Goal: Transaction & Acquisition: Purchase product/service

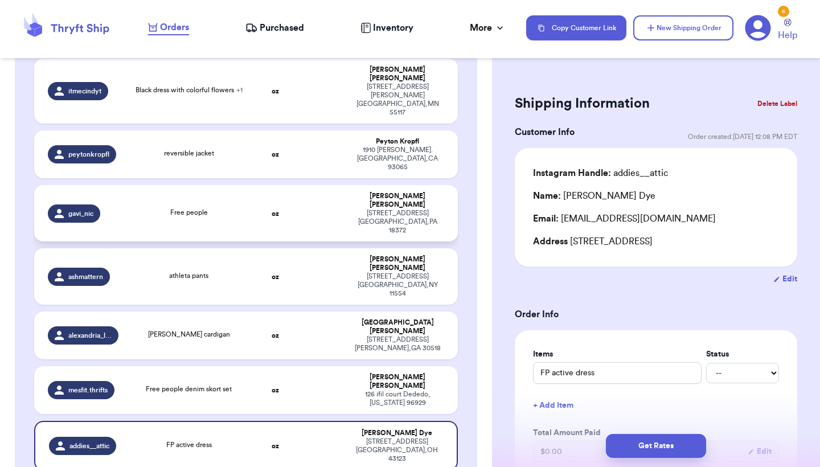
scroll to position [212, 0]
click at [223, 439] on div "FP active dress" at bounding box center [189, 445] width 114 height 13
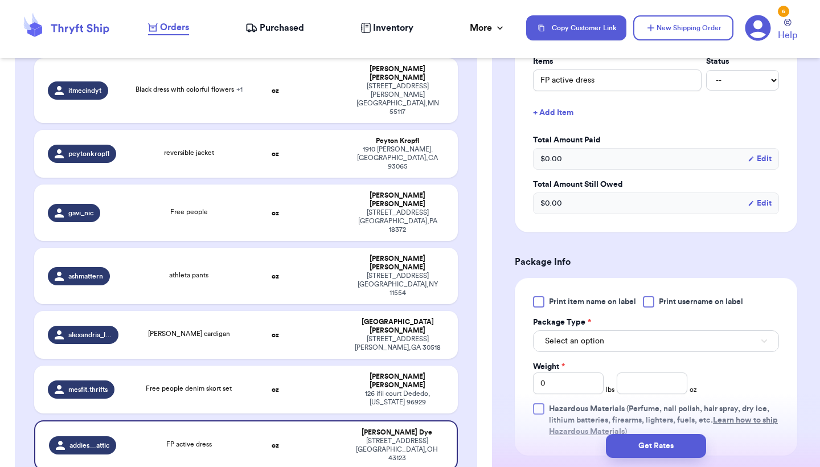
scroll to position [390, 0]
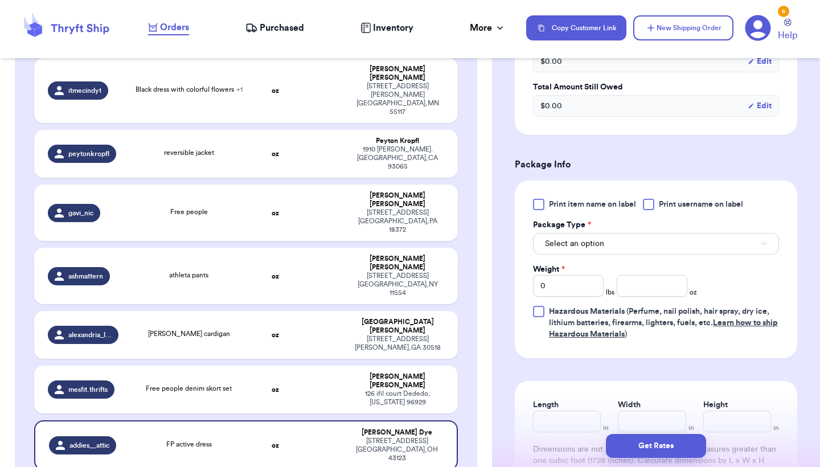
click at [629, 243] on button "Select an option" at bounding box center [656, 244] width 246 height 22
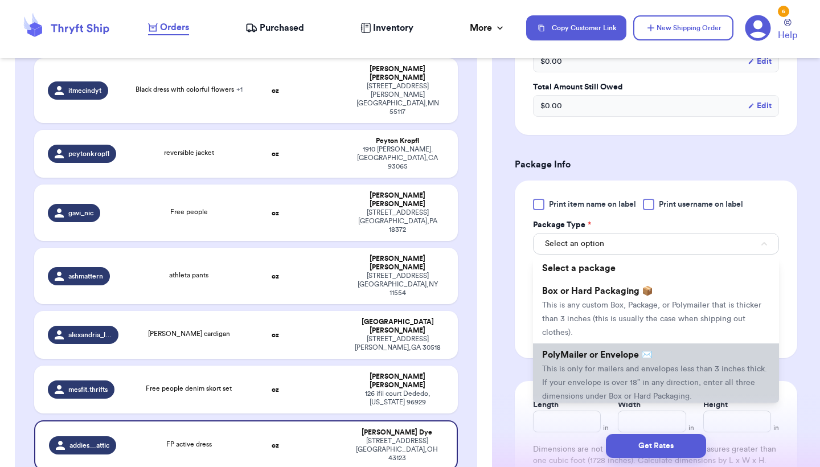
click at [612, 359] on span "PolyMailer or Envelope ✉️" at bounding box center [597, 354] width 111 height 9
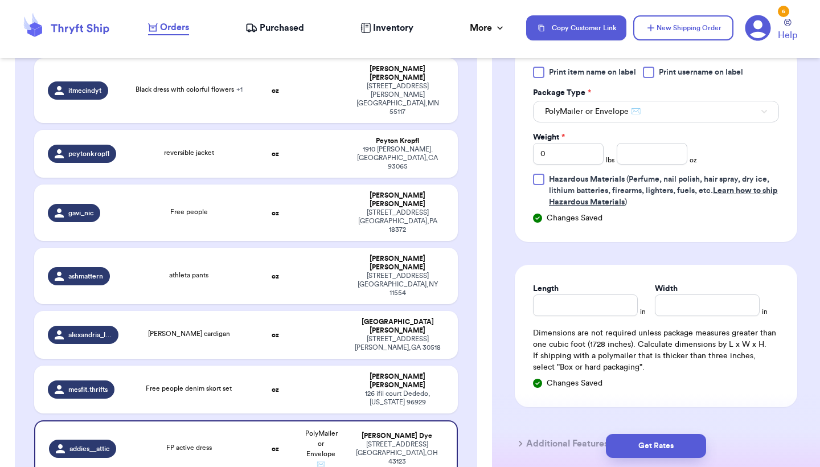
scroll to position [524, 0]
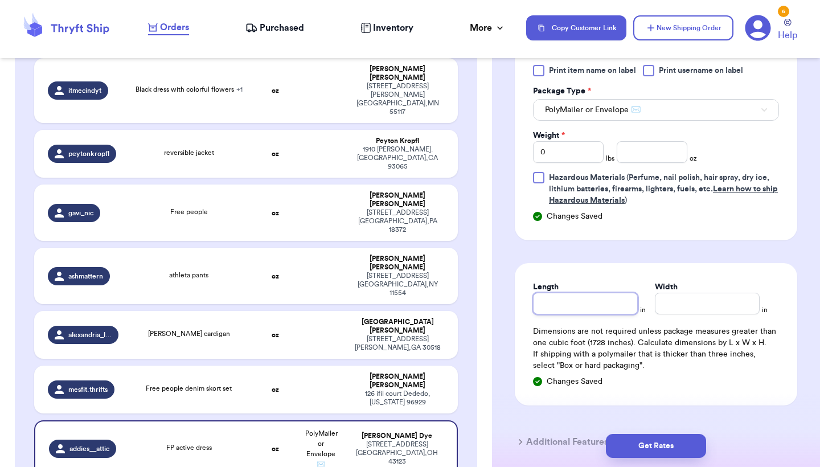
click at [592, 301] on input "Length" at bounding box center [585, 304] width 105 height 22
click at [665, 149] on input "number" at bounding box center [652, 152] width 71 height 22
type input "9.9"
click at [588, 318] on div "Length in Width in Dimensions are not required unless package measures greater …" at bounding box center [656, 334] width 283 height 142
click at [596, 313] on input "Length" at bounding box center [585, 304] width 105 height 22
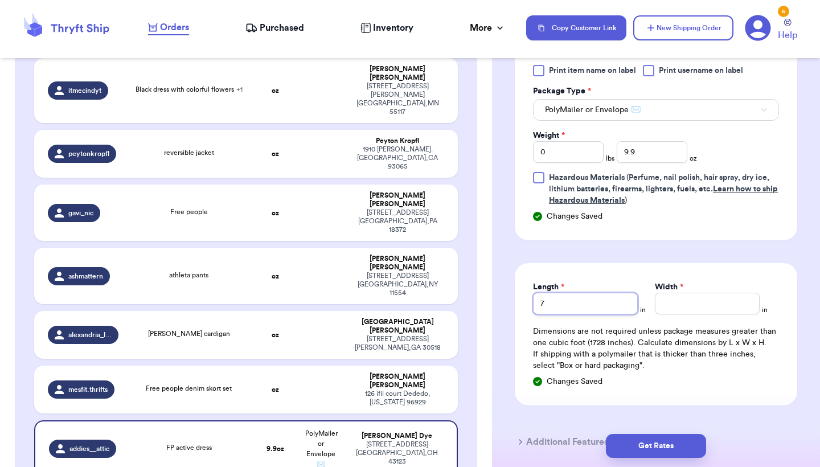
type input "7"
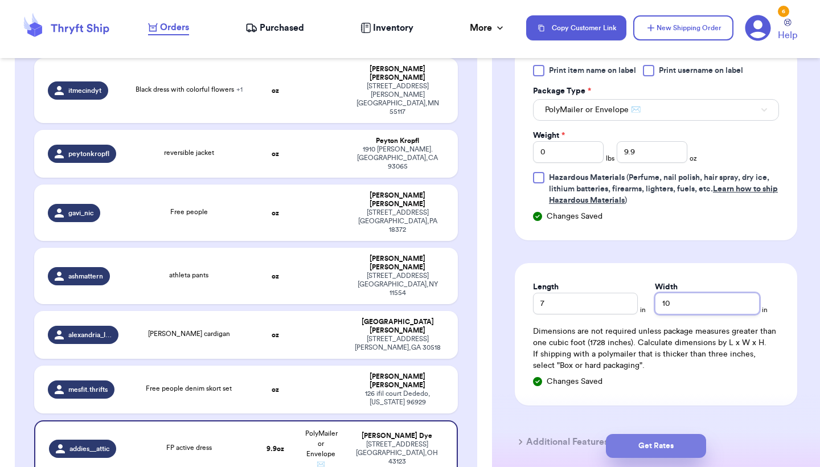
type input "10"
click at [645, 440] on button "Get Rates" at bounding box center [656, 446] width 100 height 24
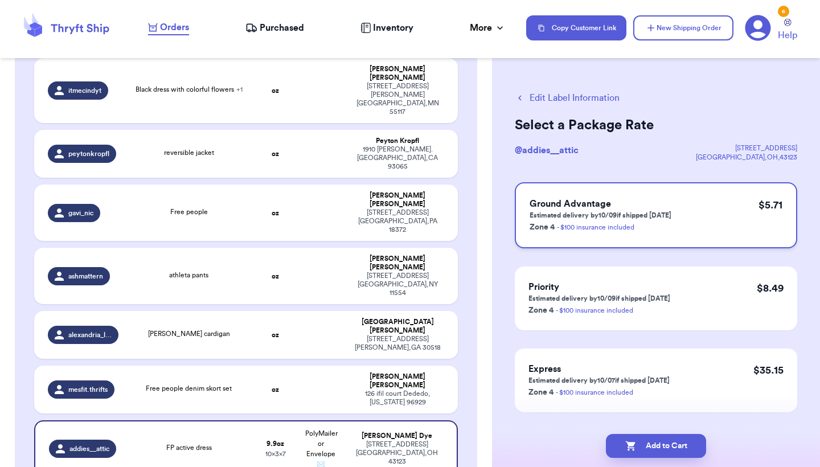
click at [712, 201] on div "Ground Advantage Estimated delivery by 10/09 if shipped [DATE] Zone 4 - $100 in…" at bounding box center [656, 215] width 283 height 66
click at [659, 437] on button "Add to Cart" at bounding box center [656, 446] width 100 height 24
checkbox input "true"
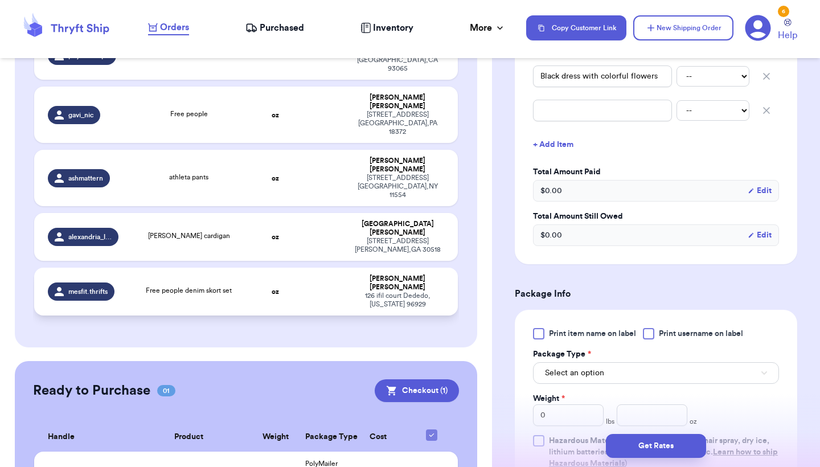
scroll to position [311, 0]
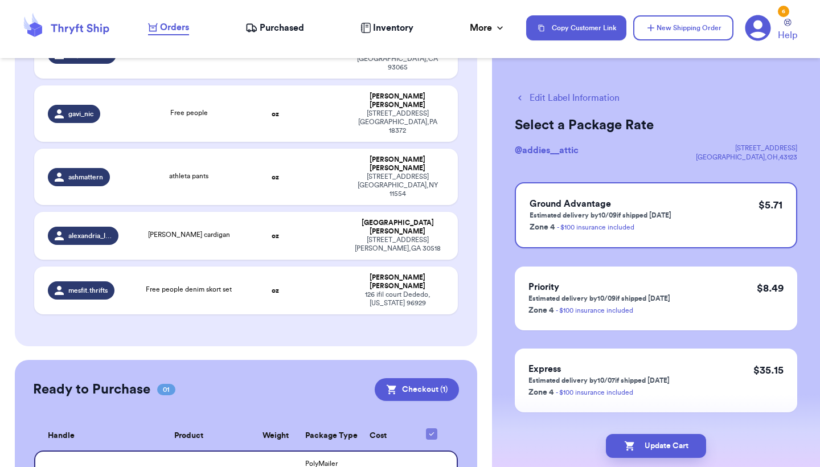
scroll to position [0, 0]
click at [543, 93] on button "Edit Label Information" at bounding box center [567, 98] width 105 height 14
checkbox input "false"
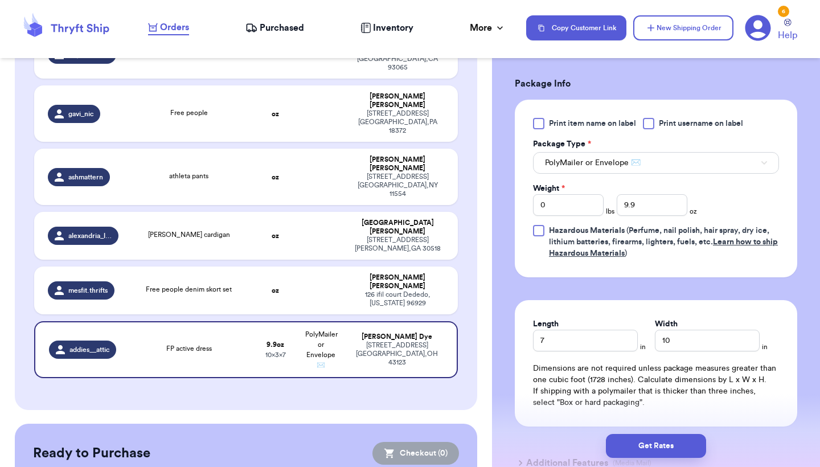
scroll to position [545, 0]
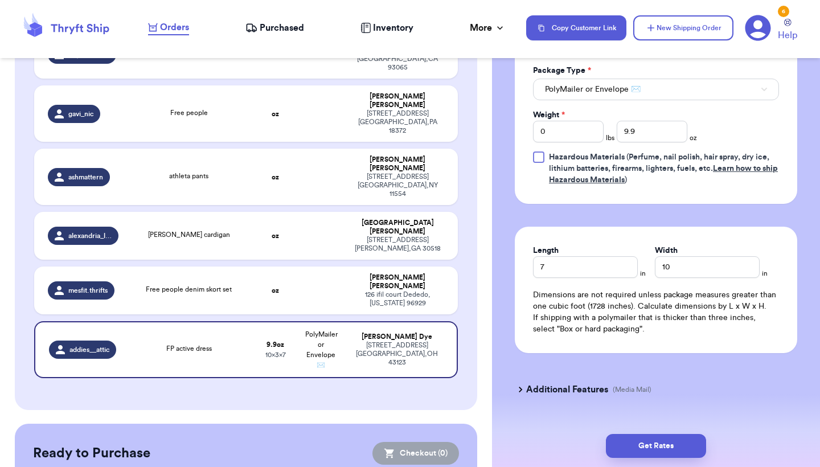
click at [270, 308] on div "Incomplete 07 Get Rates for All ( 1 ) Get Rates for All ( 1 ) Date Created Date…" at bounding box center [246, 122] width 463 height 577
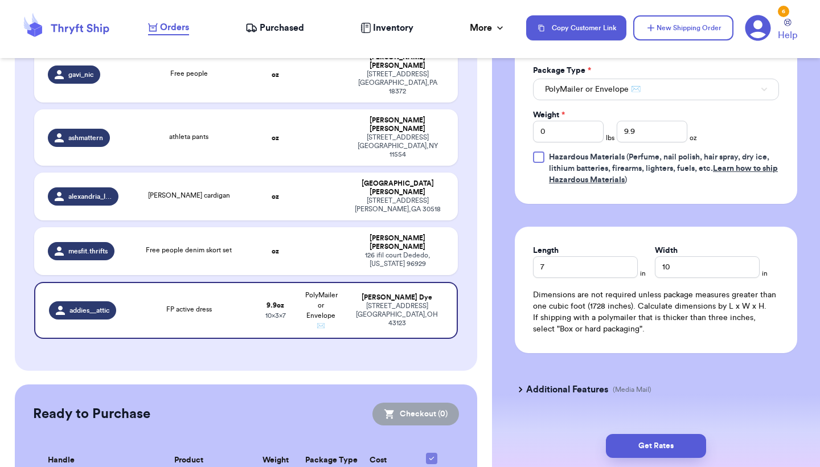
scroll to position [350, 0]
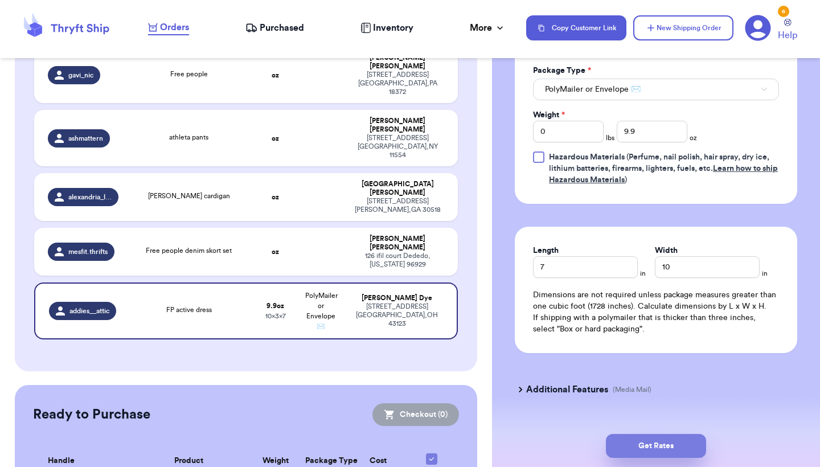
click at [656, 439] on button "Get Rates" at bounding box center [656, 446] width 100 height 24
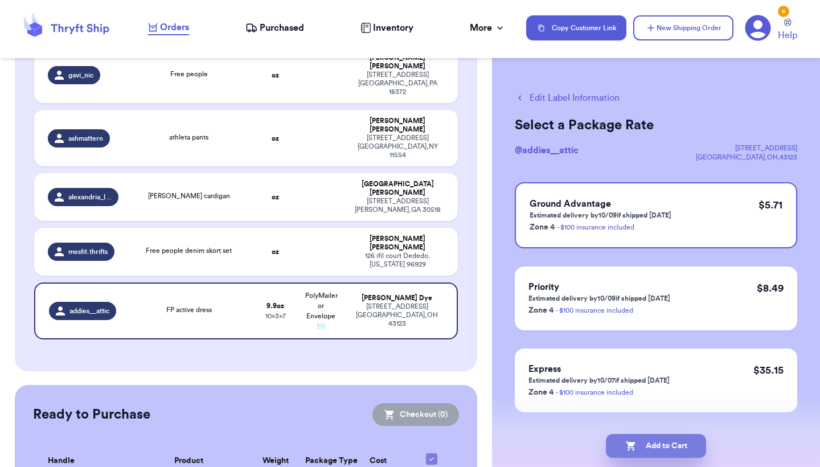
click at [652, 454] on button "Add to Cart" at bounding box center [656, 446] width 100 height 24
checkbox input "true"
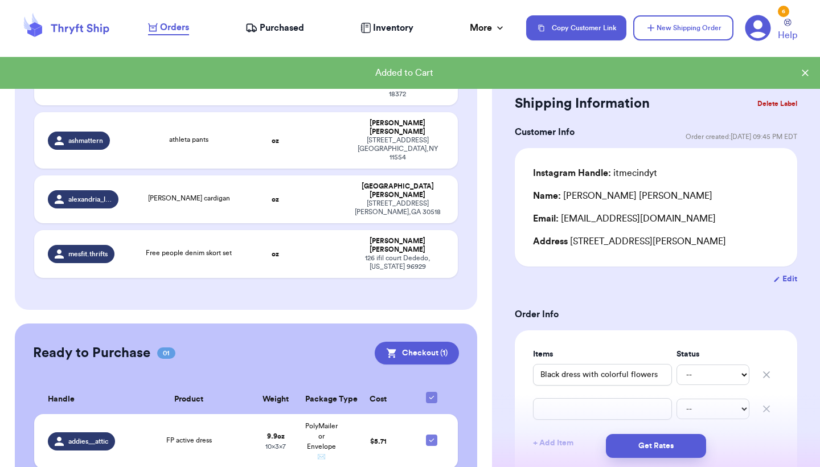
scroll to position [311, 0]
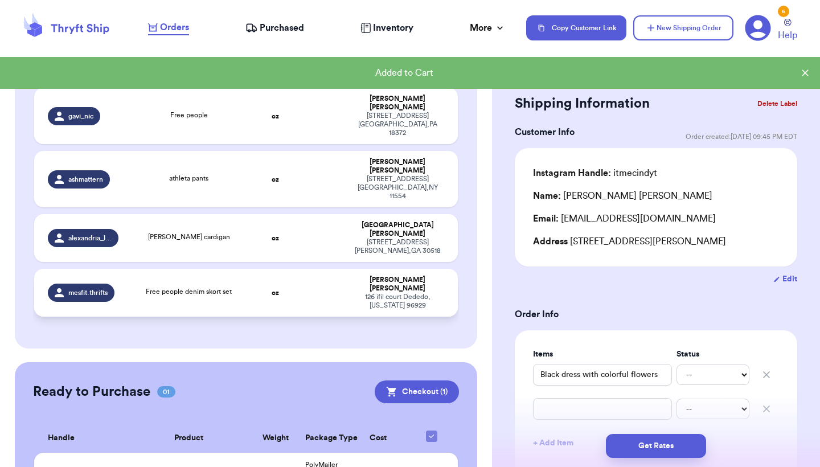
click at [381, 293] on div "126 ifil court Dededo , [US_STATE] 96929" at bounding box center [397, 301] width 93 height 17
type input "Free people denim skort set"
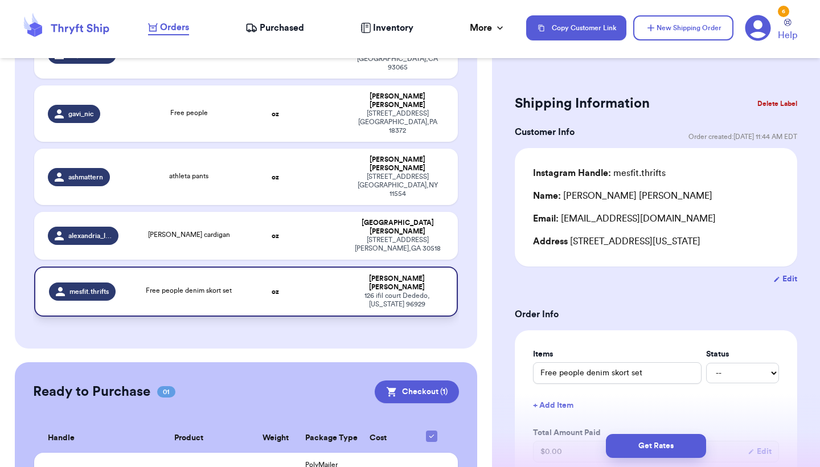
click at [305, 267] on td at bounding box center [322, 292] width 46 height 50
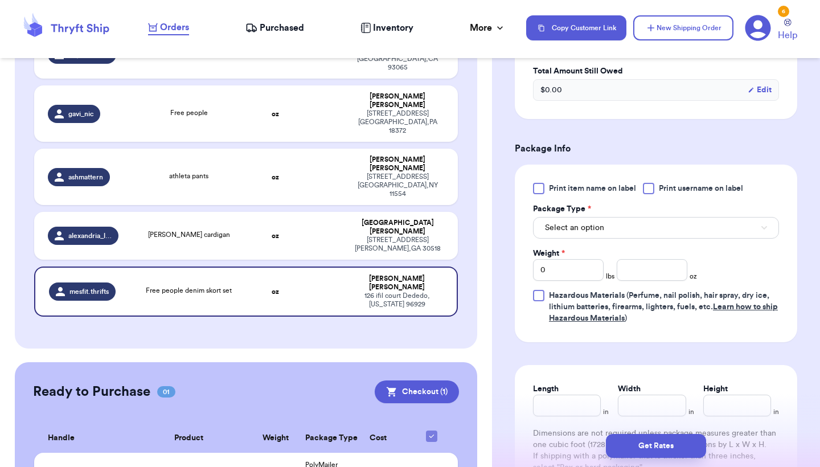
scroll to position [471, 0]
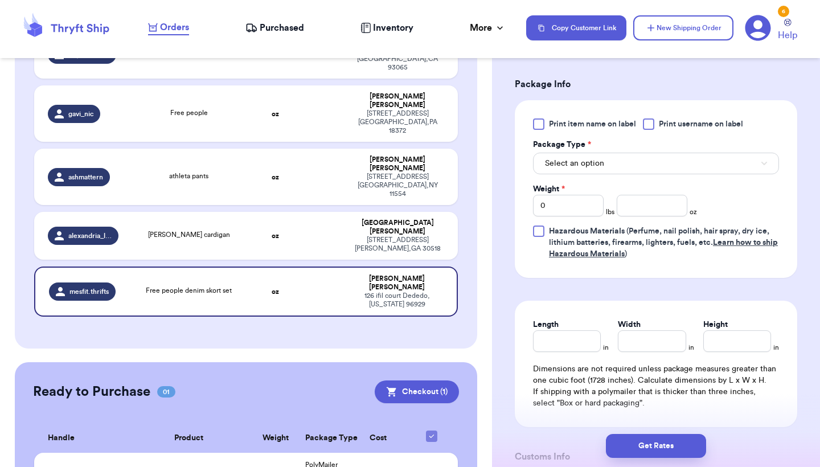
click at [713, 180] on div "Print item name on label Print username on label Package Type * Select an optio…" at bounding box center [656, 188] width 246 height 141
click at [716, 169] on button "Select an option" at bounding box center [656, 164] width 246 height 22
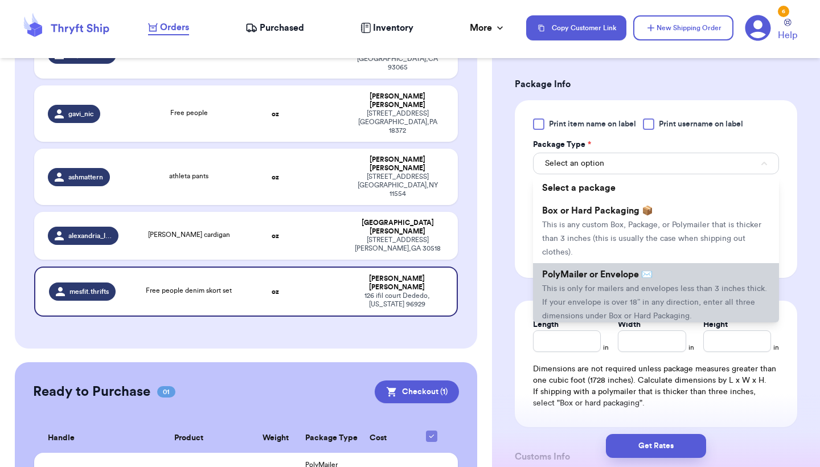
click at [632, 275] on span "PolyMailer or Envelope ✉️" at bounding box center [597, 274] width 111 height 9
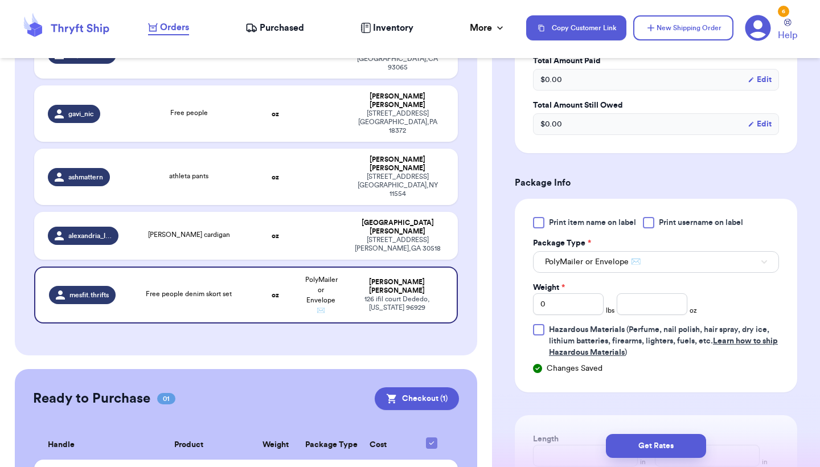
scroll to position [393, 0]
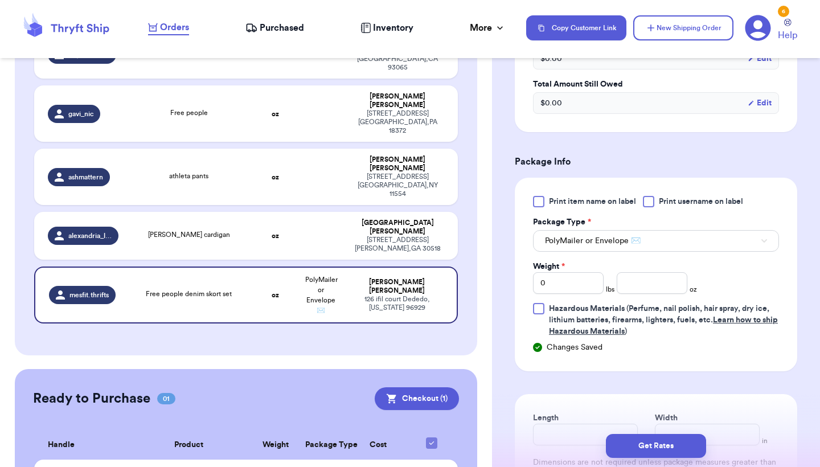
click at [620, 238] on span "PolyMailer or Envelope ✉️" at bounding box center [593, 240] width 96 height 11
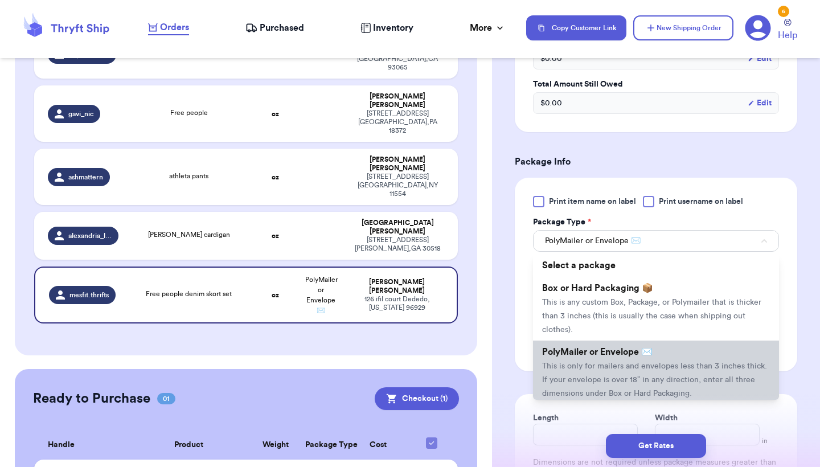
click at [593, 362] on li "PolyMailer or Envelope ✉️ This is only for mailers and envelopes less than 3 in…" at bounding box center [656, 373] width 246 height 64
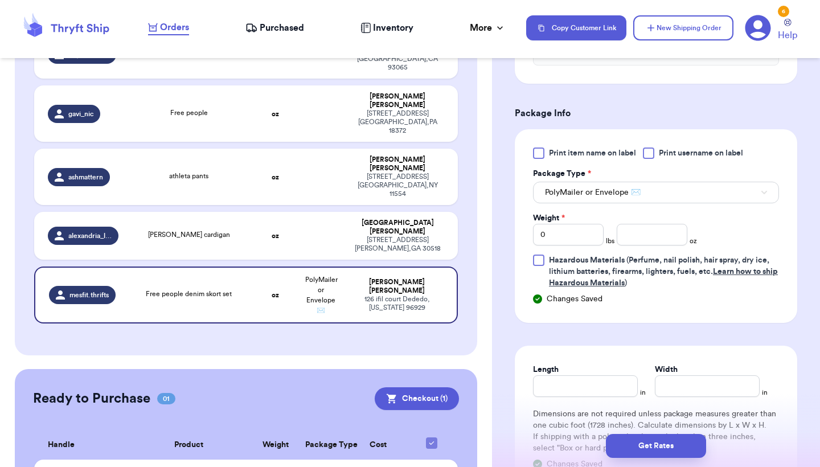
scroll to position [451, 0]
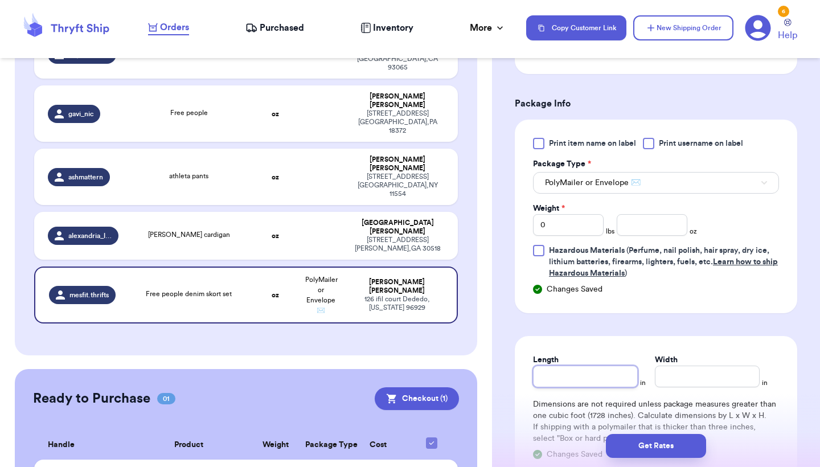
click at [579, 379] on input "Length" at bounding box center [585, 377] width 105 height 22
type input "1"
type input "11"
type input "9"
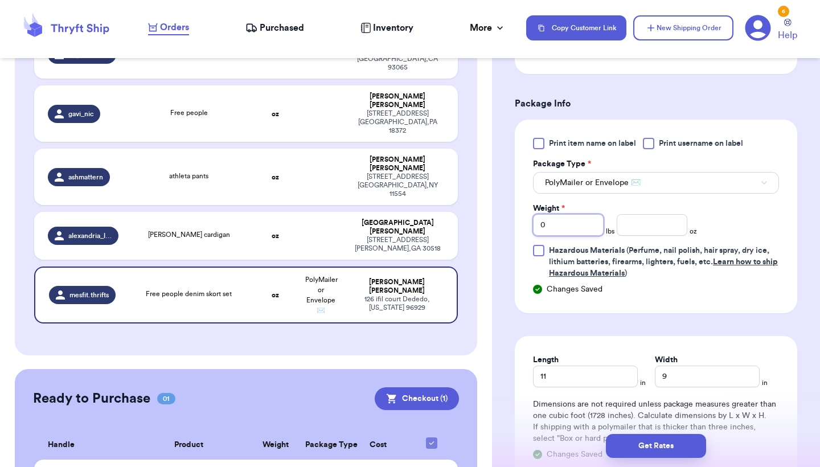
click at [574, 226] on input "0" at bounding box center [568, 225] width 71 height 22
type input "1"
type input "3"
type input "3.3"
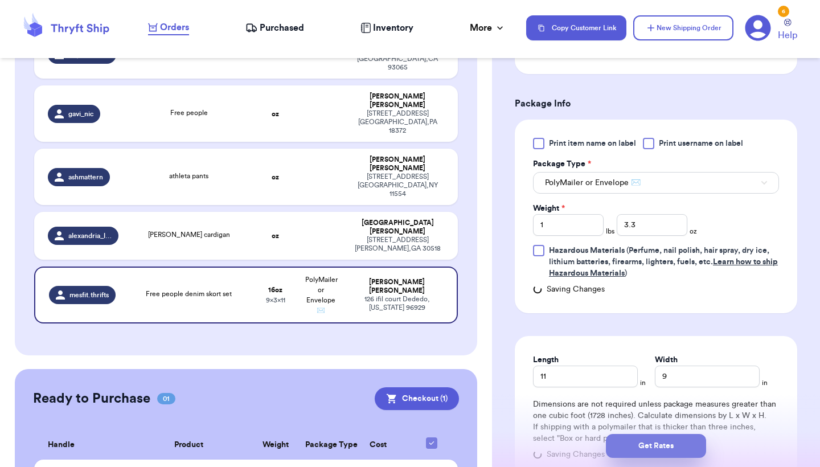
click at [641, 451] on button "Get Rates" at bounding box center [656, 446] width 100 height 24
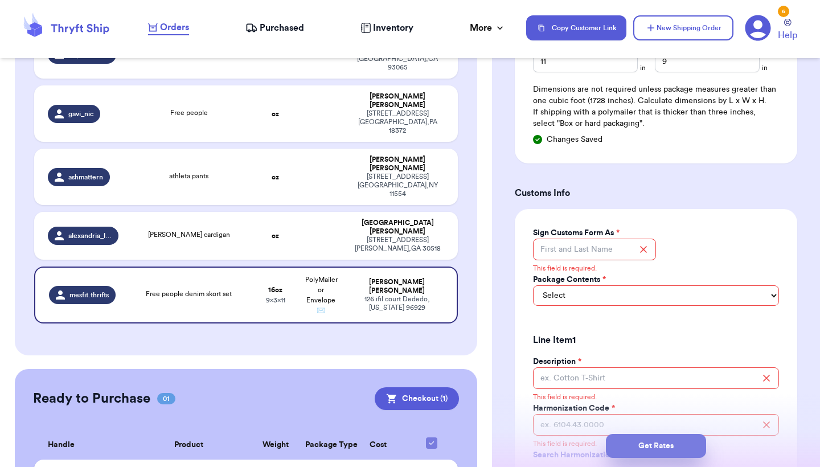
scroll to position [784, 0]
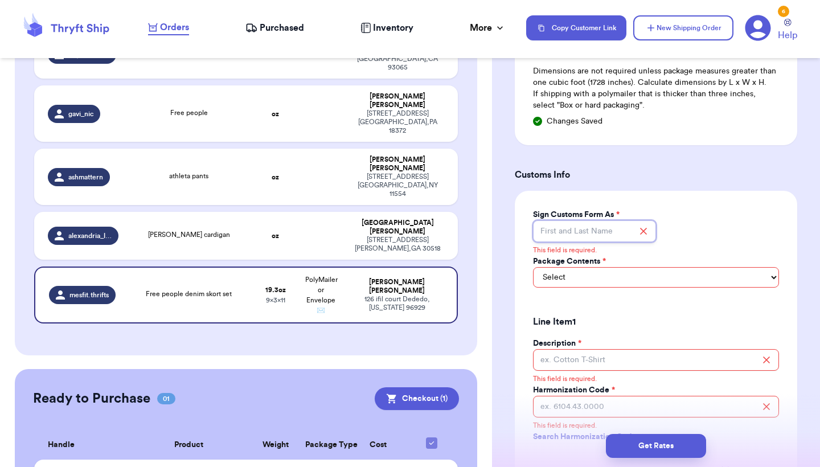
click at [617, 239] on input "Sign Customs Form As *" at bounding box center [594, 231] width 123 height 22
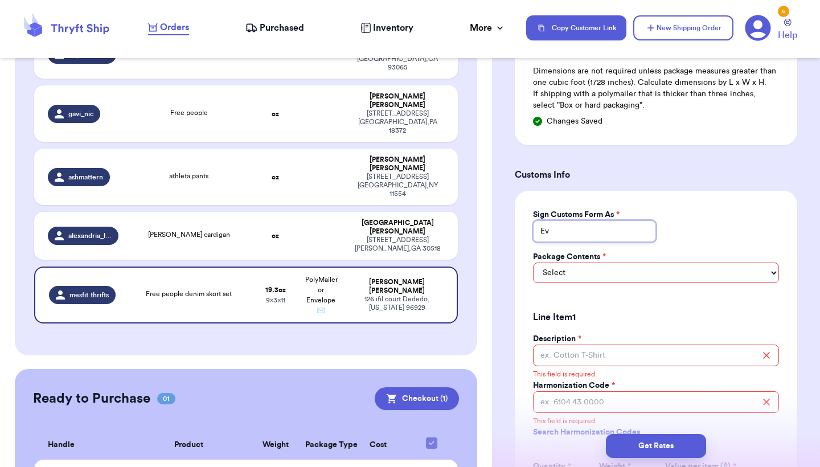
type input "E"
type input "[PERSON_NAME]"
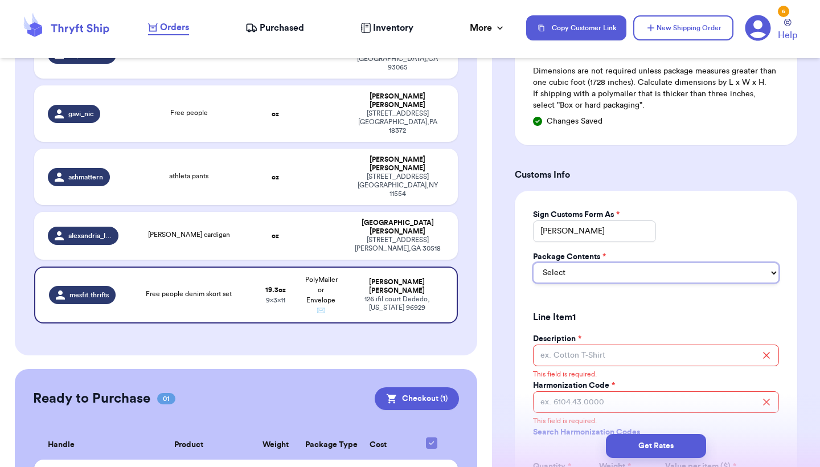
select select "MERCHANDISE"
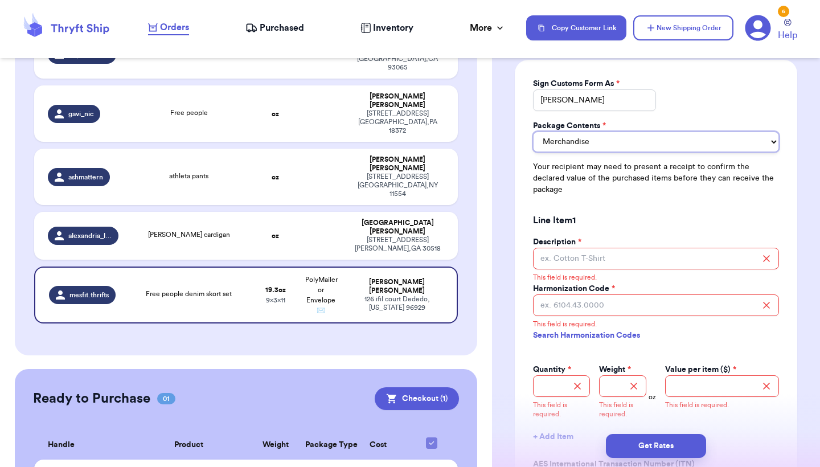
scroll to position [950, 0]
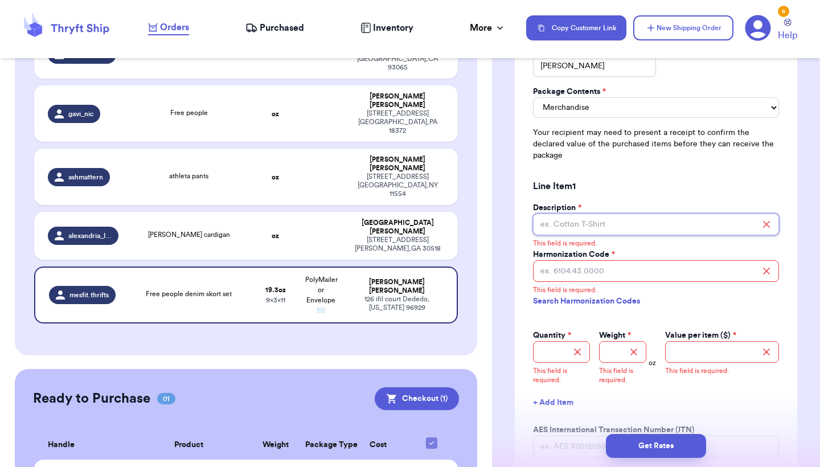
click at [622, 214] on input "Description *" at bounding box center [656, 225] width 246 height 22
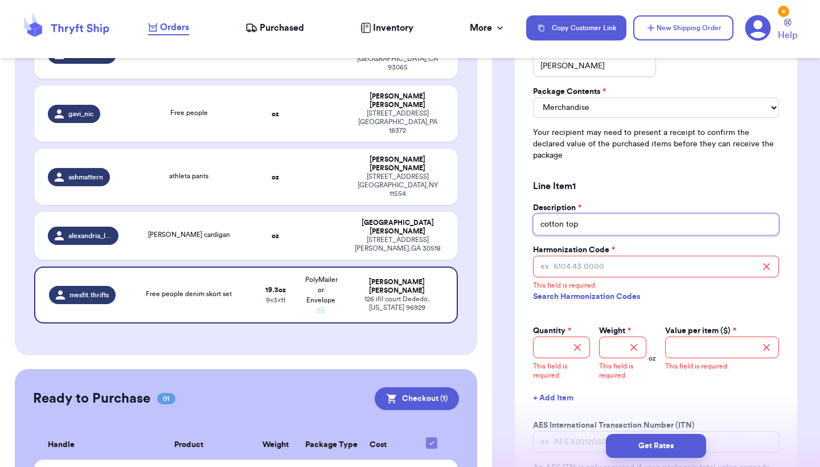
click at [567, 214] on input "cotton top" at bounding box center [656, 225] width 246 height 22
type input "cotton denim top"
click at [594, 256] on input "Harmonization Code *" at bounding box center [656, 267] width 246 height 22
click at [587, 287] on link "Search Harmonization Codes" at bounding box center [656, 297] width 246 height 21
click at [619, 256] on input "Harmonization Code *" at bounding box center [656, 267] width 246 height 22
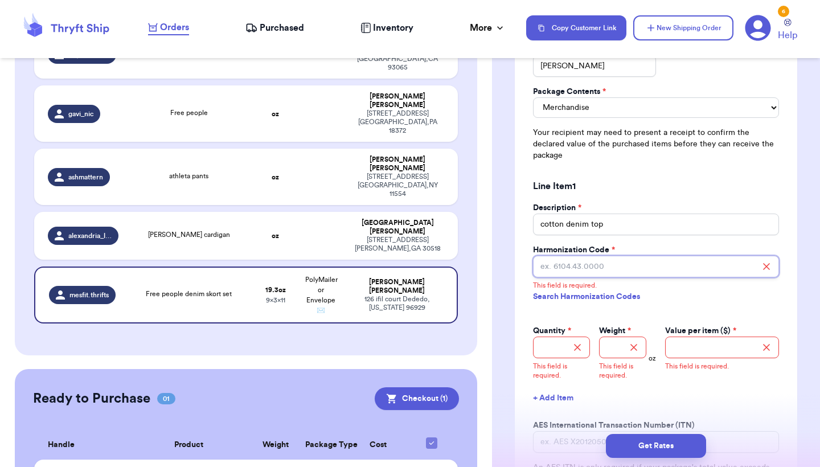
paste input "6206.30.0000"
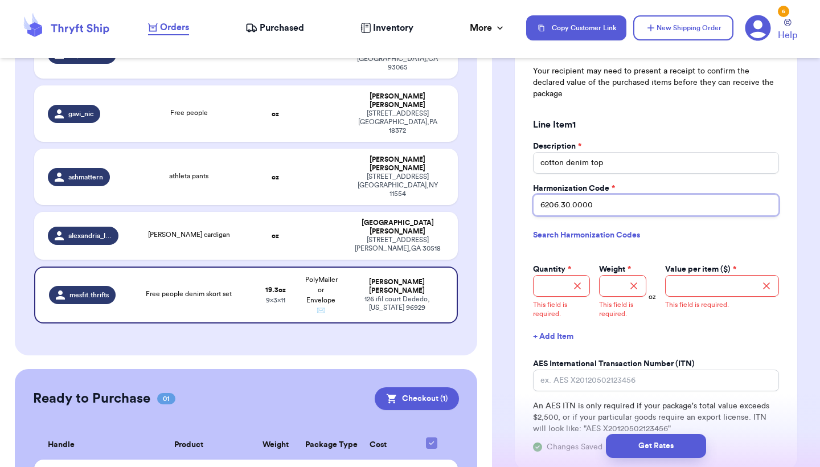
scroll to position [1014, 0]
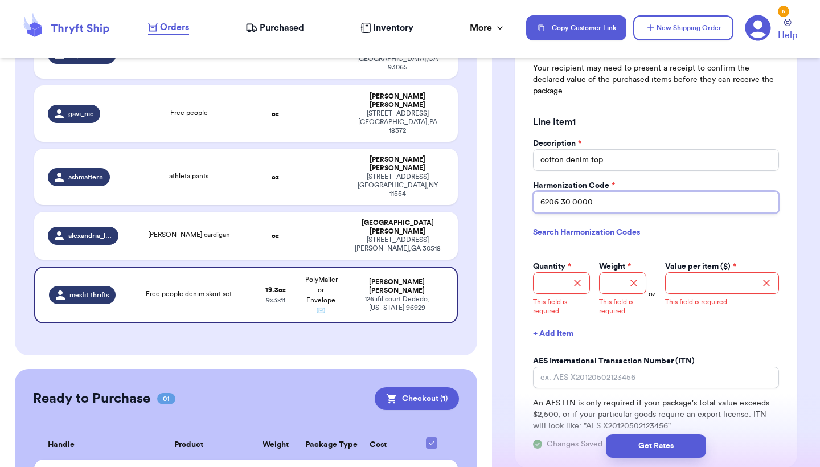
type input "6206.30.0000"
click at [555, 272] on input "Quantity *" at bounding box center [561, 283] width 57 height 22
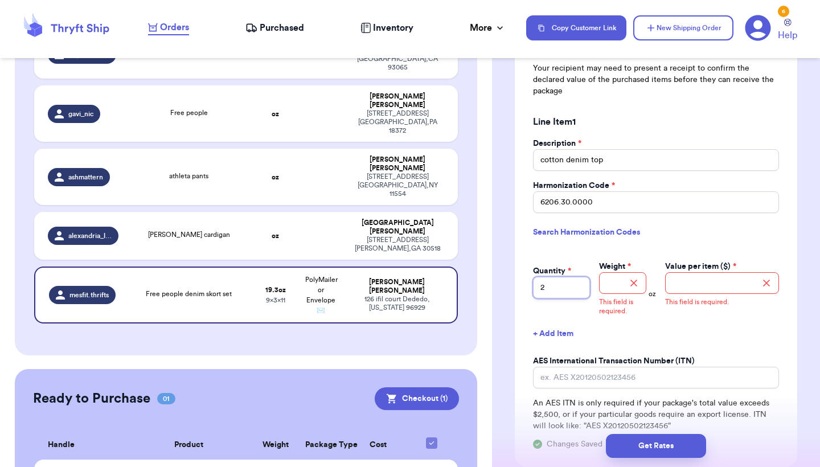
type input "2"
click at [615, 272] on input "Weight *" at bounding box center [622, 283] width 47 height 22
type input "1"
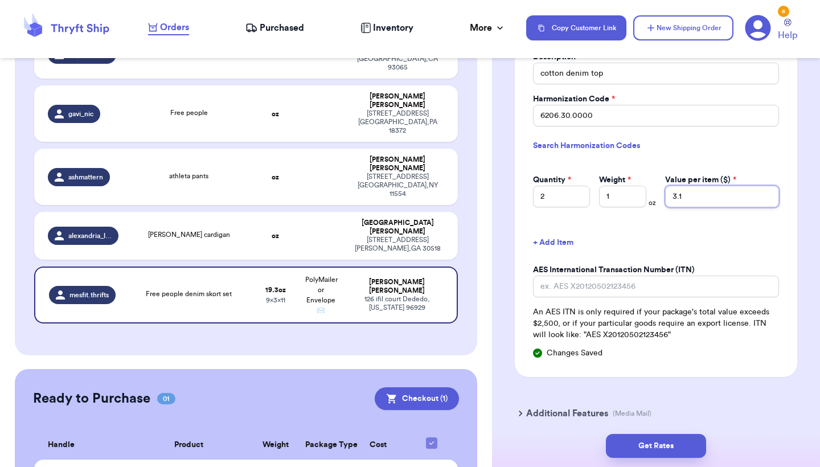
scroll to position [1108, 0]
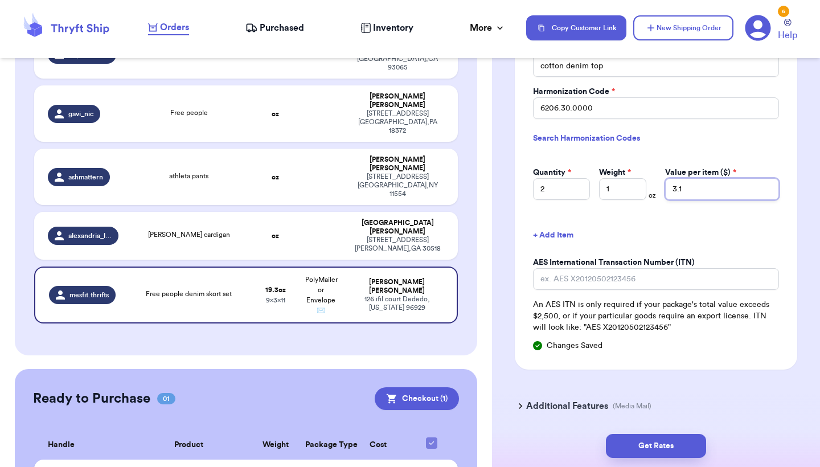
type input "3.1"
click at [675, 268] on input "AES International Transaction Number (ITN)" at bounding box center [656, 279] width 246 height 22
click at [635, 439] on button "Get Rates" at bounding box center [656, 446] width 100 height 24
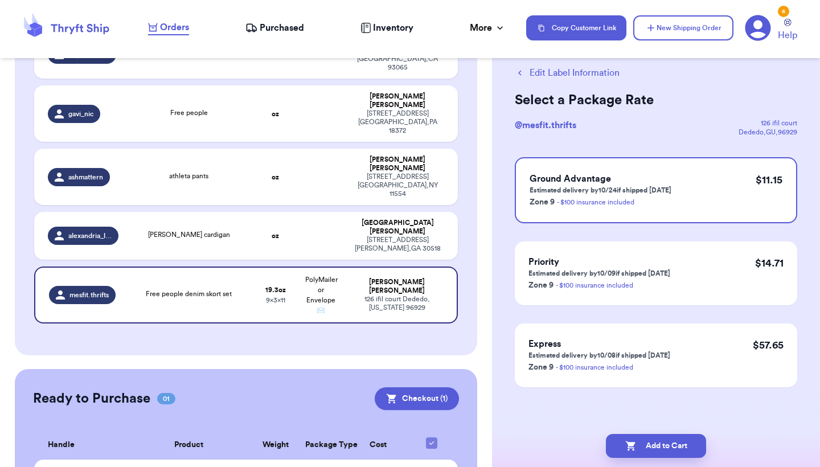
scroll to position [0, 0]
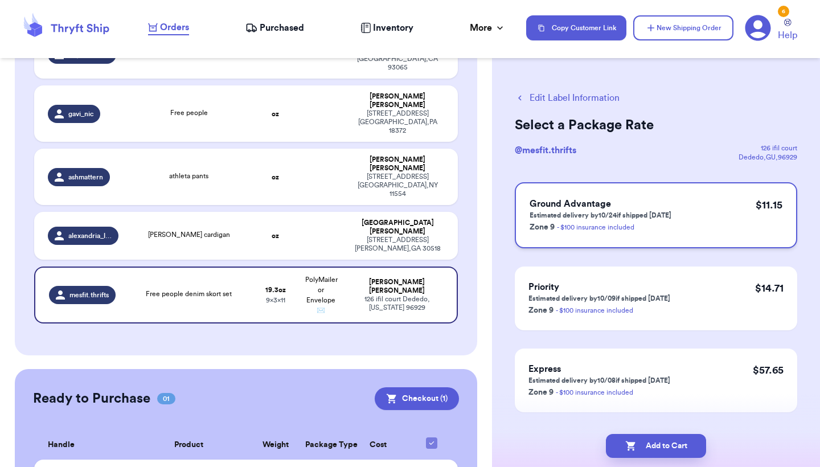
click at [713, 215] on div "Ground Advantage Estimated delivery by 10/24 if shipped [DATE] Zone 9 - $100 in…" at bounding box center [656, 215] width 283 height 66
click at [649, 444] on button "Add to Cart" at bounding box center [656, 446] width 100 height 24
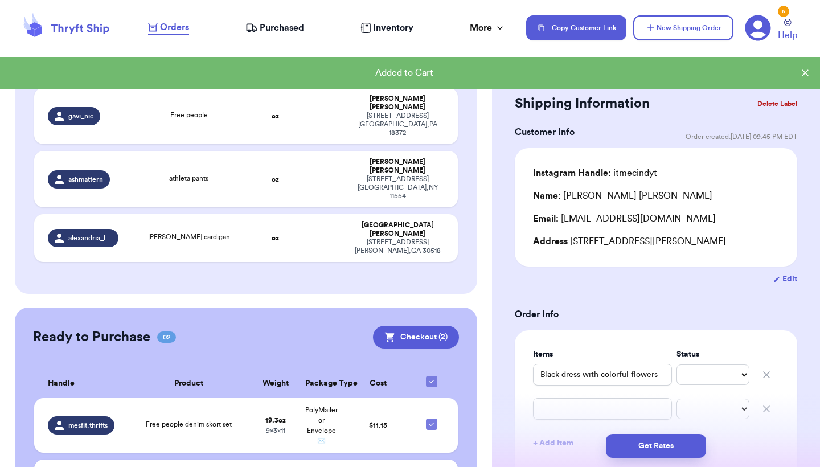
checkbox input "true"
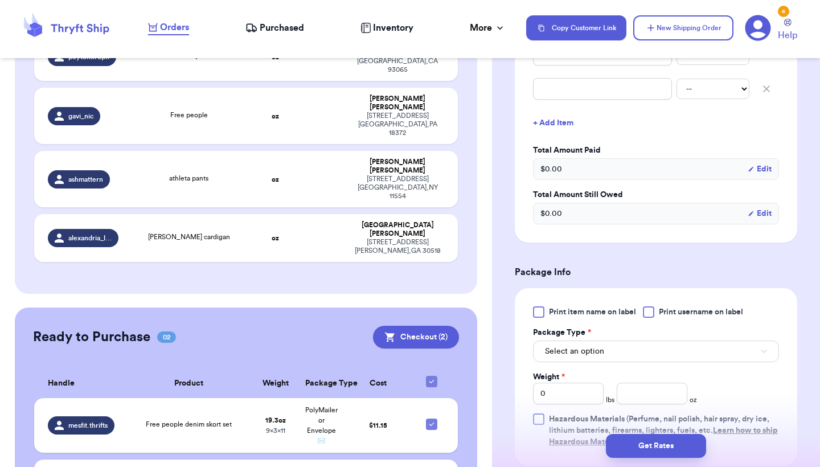
scroll to position [357, 0]
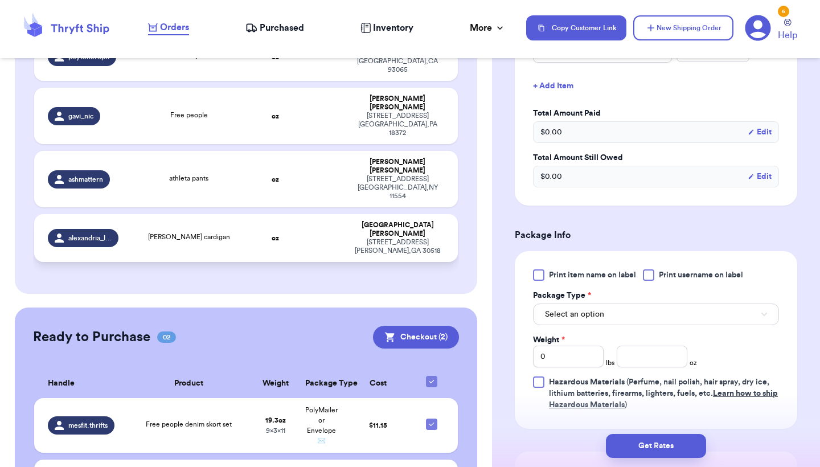
click at [118, 214] on td "alexandria_lebe" at bounding box center [79, 238] width 91 height 48
type input "[PERSON_NAME] cardigan"
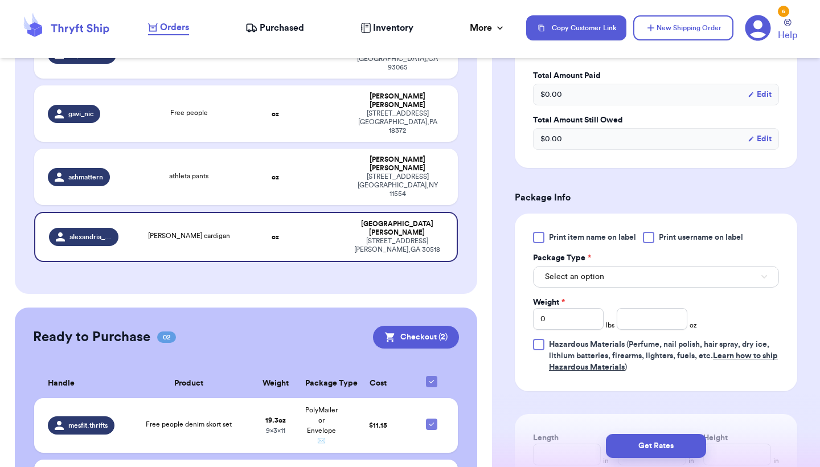
scroll to position [336, 0]
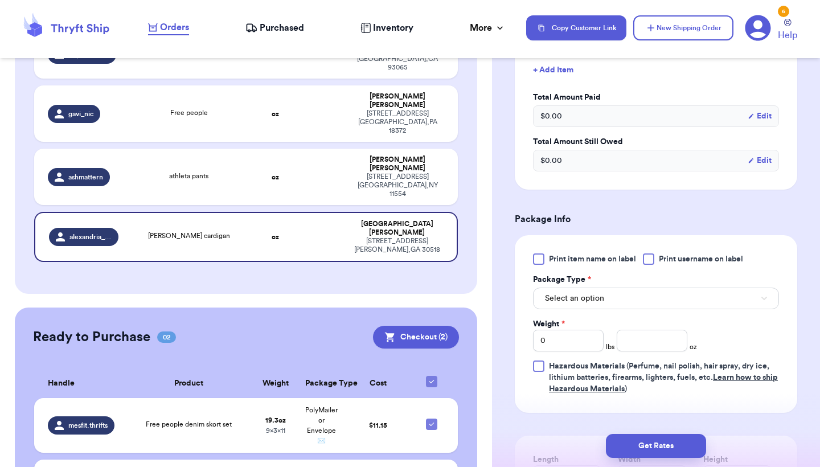
click at [590, 309] on button "Select an option" at bounding box center [656, 299] width 246 height 22
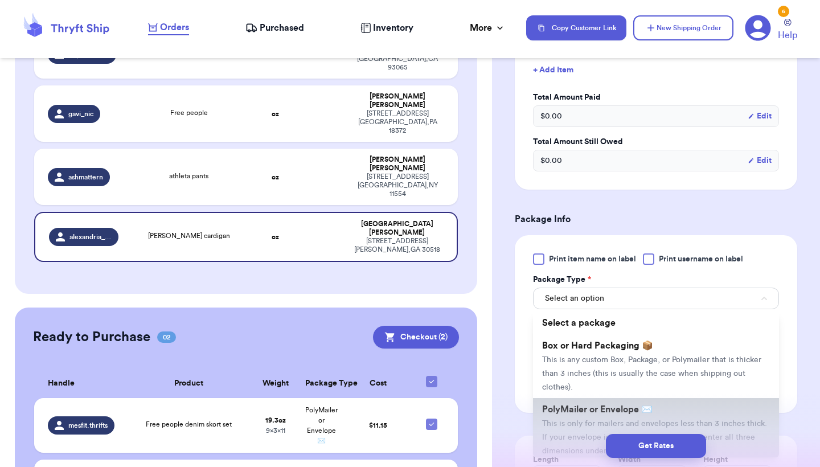
click at [587, 412] on span "PolyMailer or Envelope ✉️" at bounding box center [597, 409] width 111 height 9
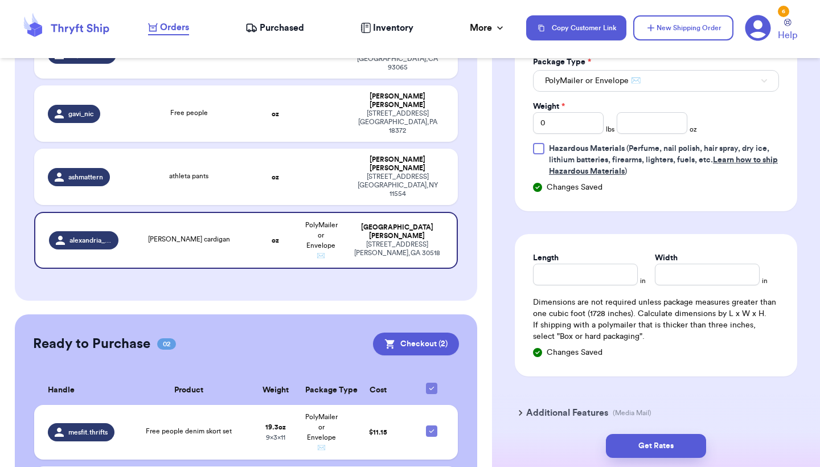
scroll to position [549, 0]
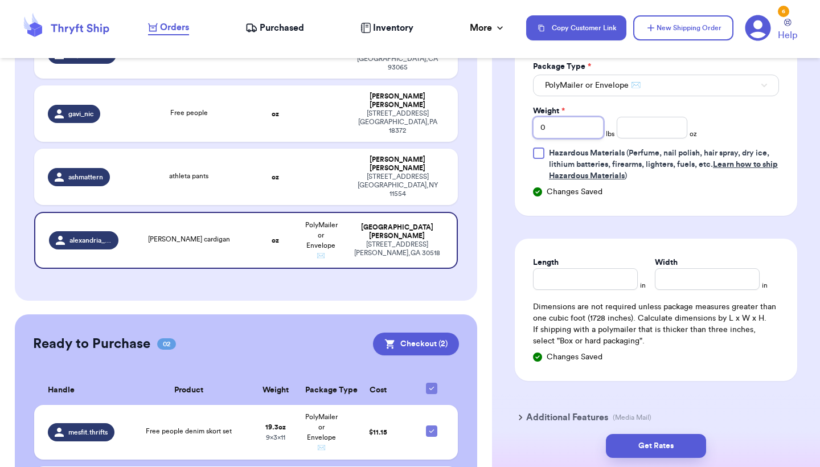
click at [580, 126] on input "0" at bounding box center [568, 128] width 71 height 22
type input "1"
type input "6.1"
click at [610, 296] on div "Length in Width in Dimensions are not required unless package measures greater …" at bounding box center [656, 310] width 283 height 142
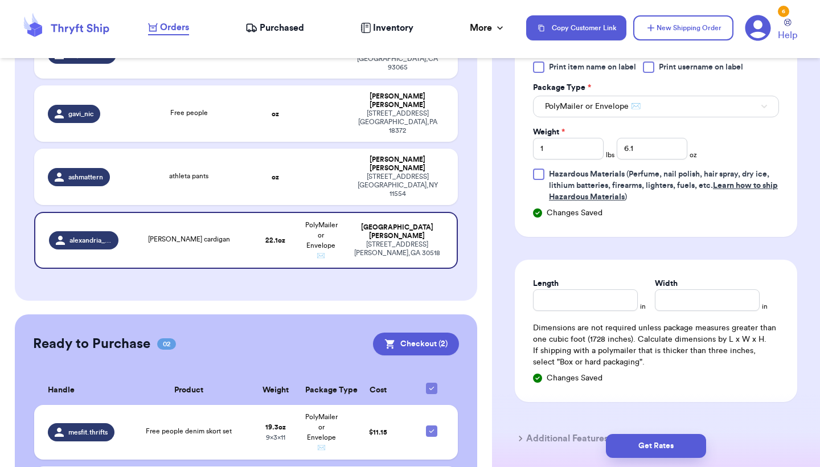
scroll to position [526, 0]
click at [577, 300] on input "Length" at bounding box center [585, 302] width 105 height 22
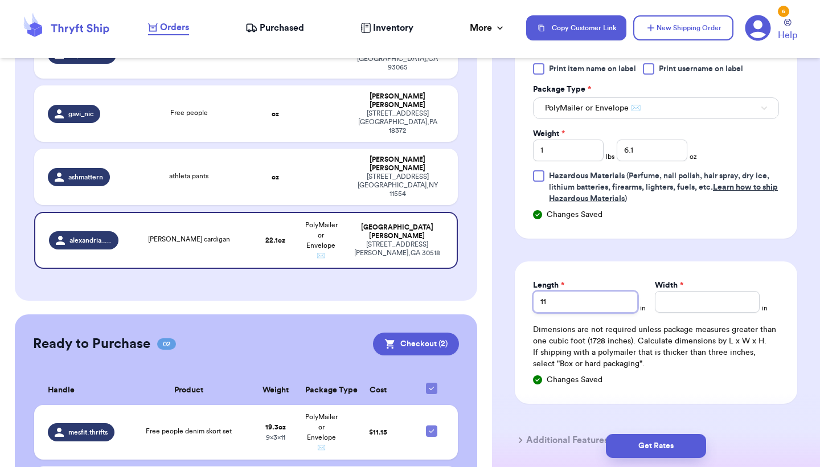
type input "11"
type input "10"
click at [651, 447] on button "Get Rates" at bounding box center [656, 446] width 100 height 24
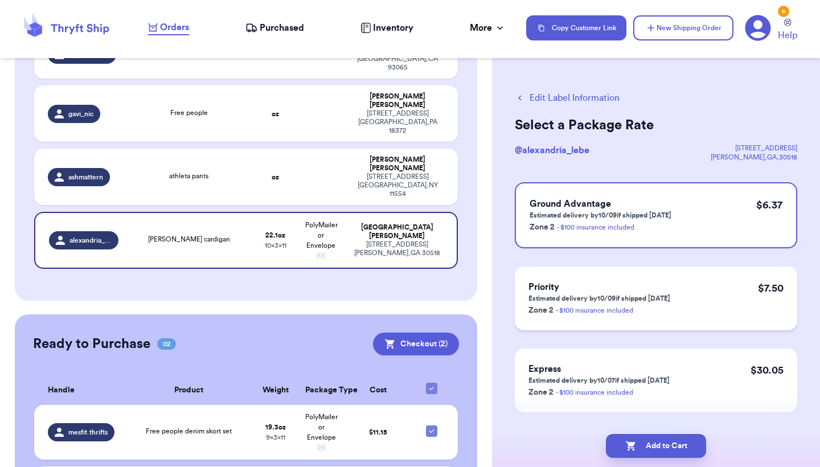
click at [641, 284] on h3 "Priority" at bounding box center [600, 287] width 142 height 14
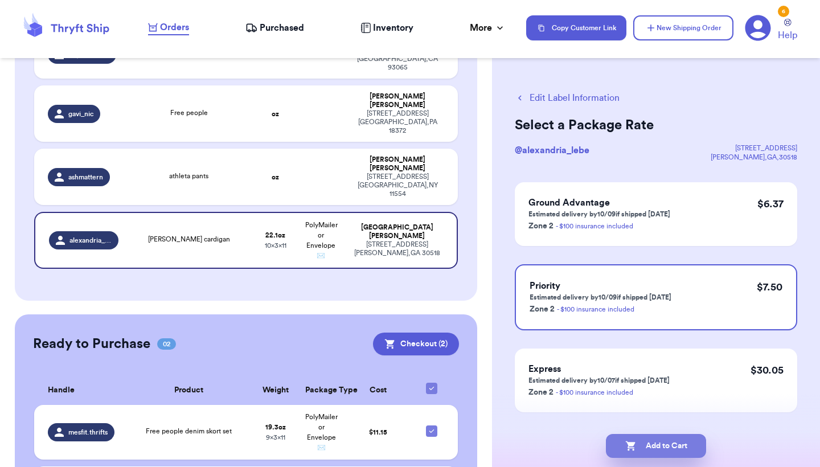
click at [648, 439] on button "Add to Cart" at bounding box center [656, 446] width 100 height 24
checkbox input "true"
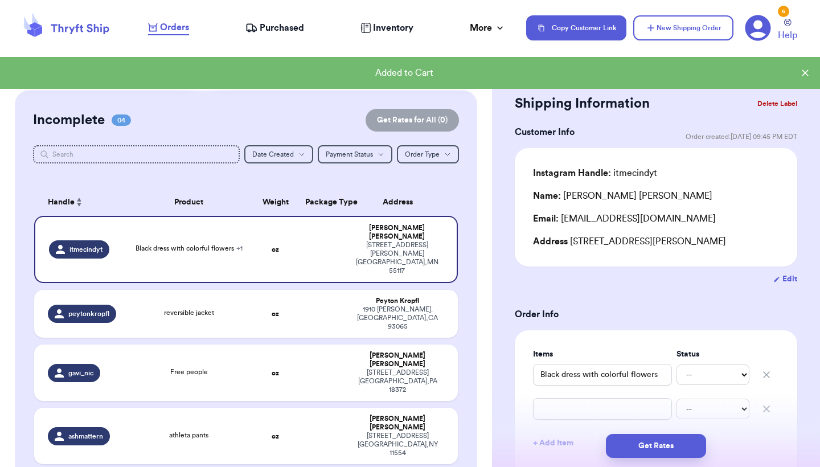
scroll to position [240, 0]
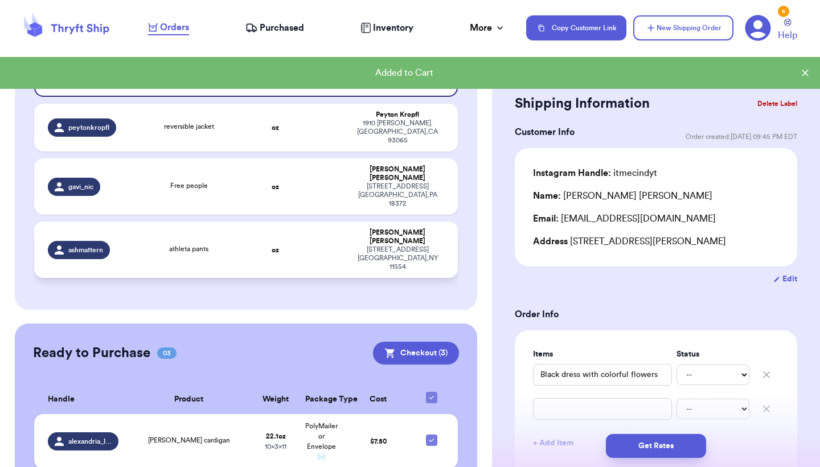
click at [248, 222] on td "athleta pants" at bounding box center [189, 250] width 128 height 56
type input "athleta pants"
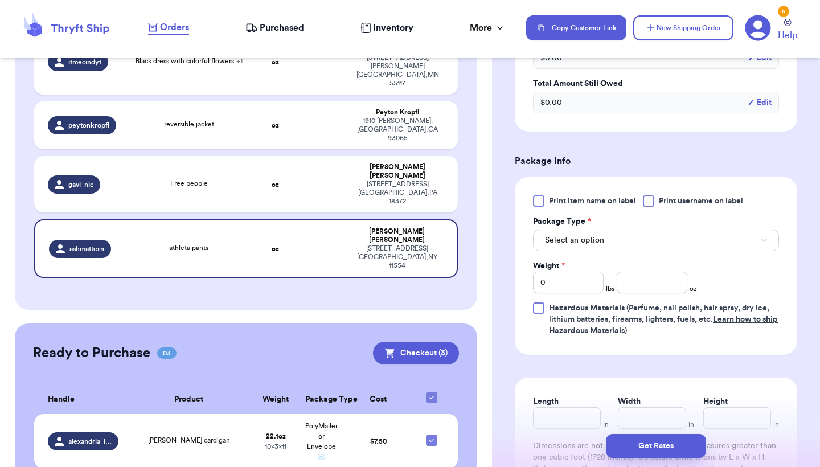
scroll to position [414, 0]
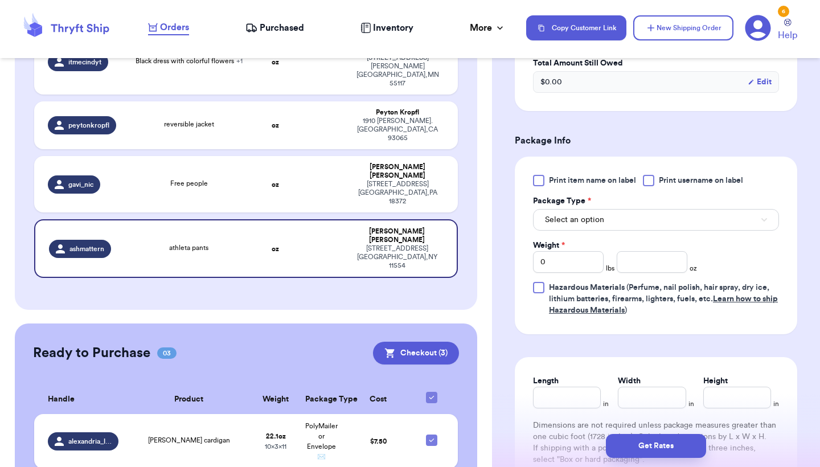
click at [603, 226] on span "Select an option" at bounding box center [574, 219] width 59 height 11
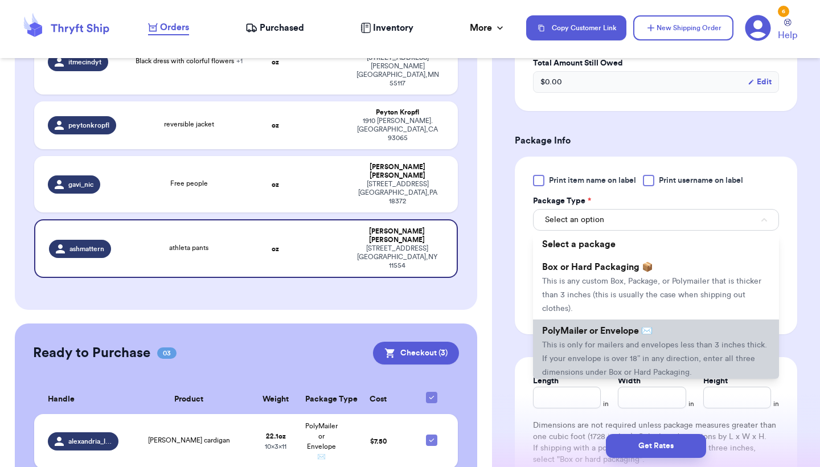
click at [586, 336] on span "PolyMailer or Envelope ✉️" at bounding box center [597, 330] width 111 height 9
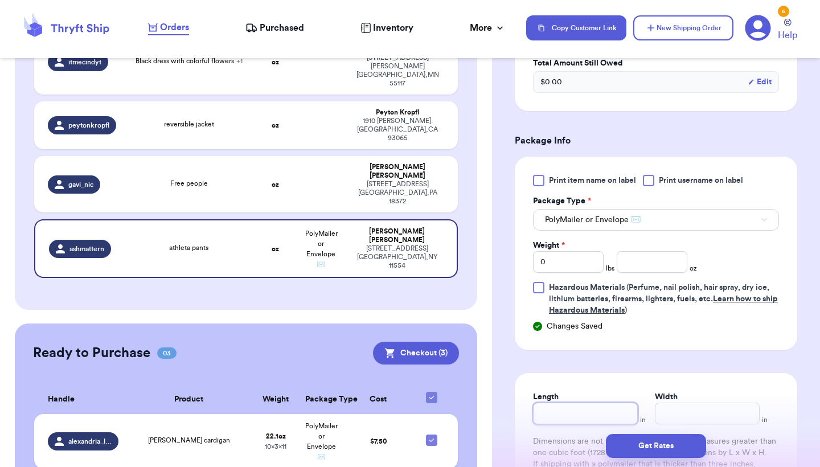
click at [560, 411] on input "Length" at bounding box center [585, 414] width 105 height 22
type input "1"
type input "10"
type input "9"
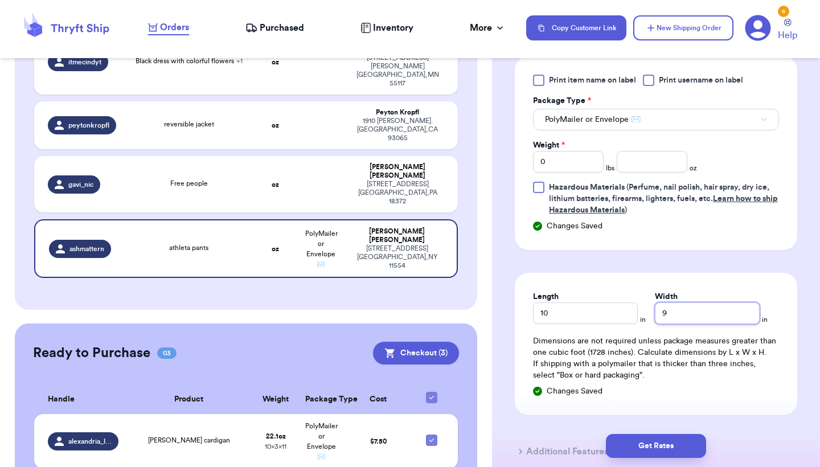
scroll to position [517, 0]
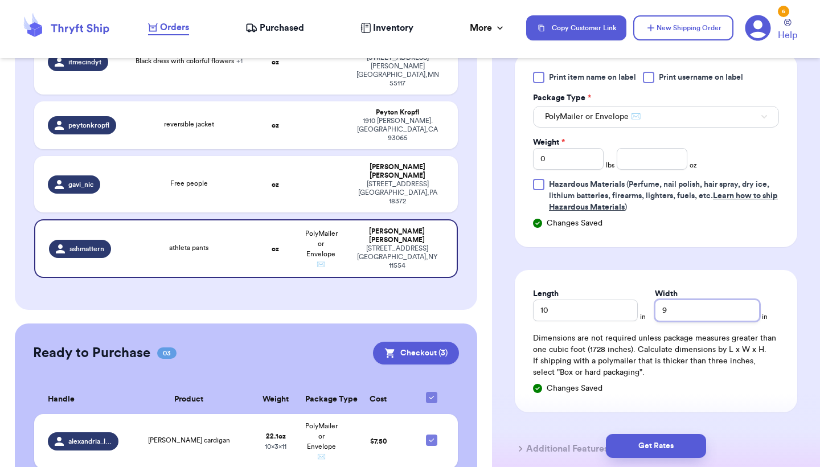
type input "9"
click at [588, 166] on input "0" at bounding box center [568, 159] width 71 height 22
type input "10.9"
click at [624, 446] on button "Get Rates" at bounding box center [656, 446] width 100 height 24
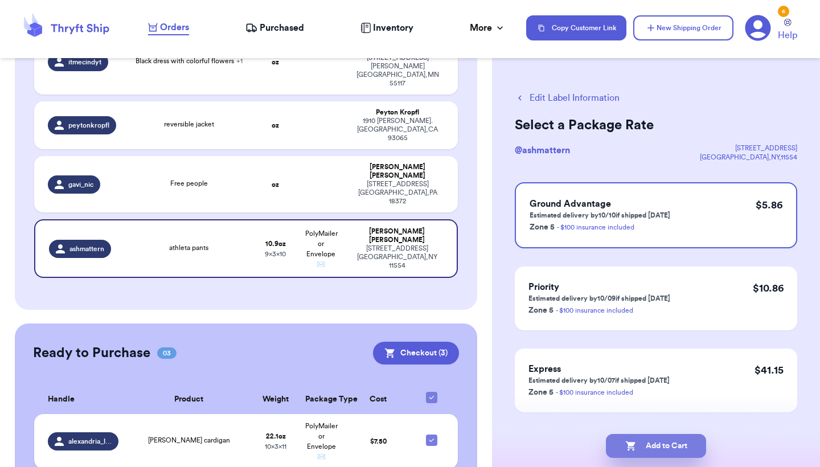
click at [649, 449] on button "Add to Cart" at bounding box center [656, 446] width 100 height 24
checkbox input "true"
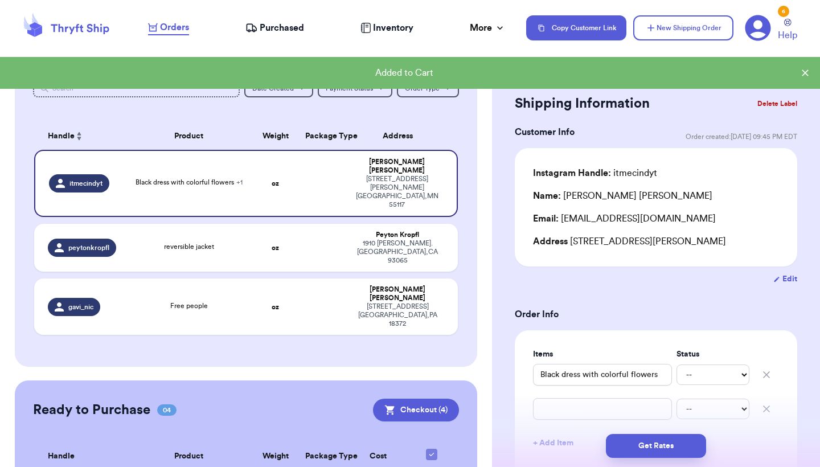
scroll to position [121, 0]
click at [206, 284] on td "Free people" at bounding box center [189, 306] width 128 height 56
type input "Free people"
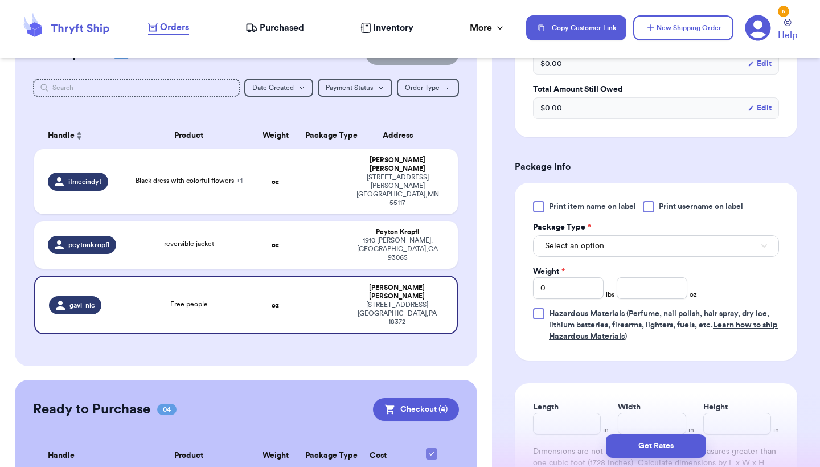
scroll to position [429, 0]
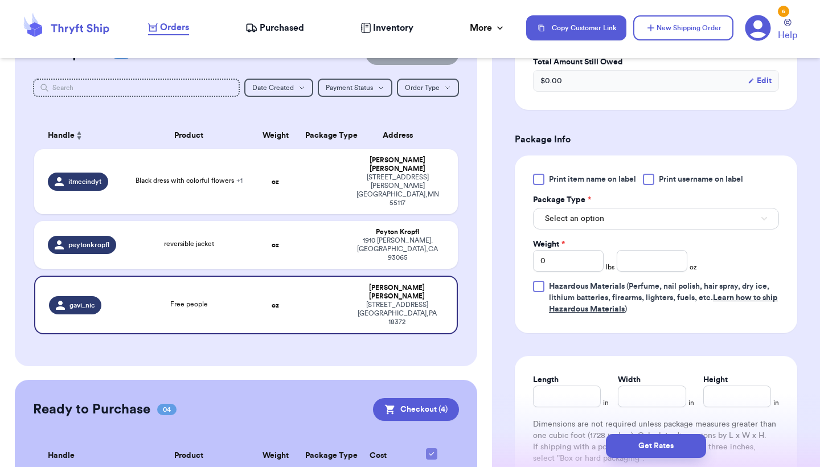
click at [651, 218] on button "Select an option" at bounding box center [656, 219] width 246 height 22
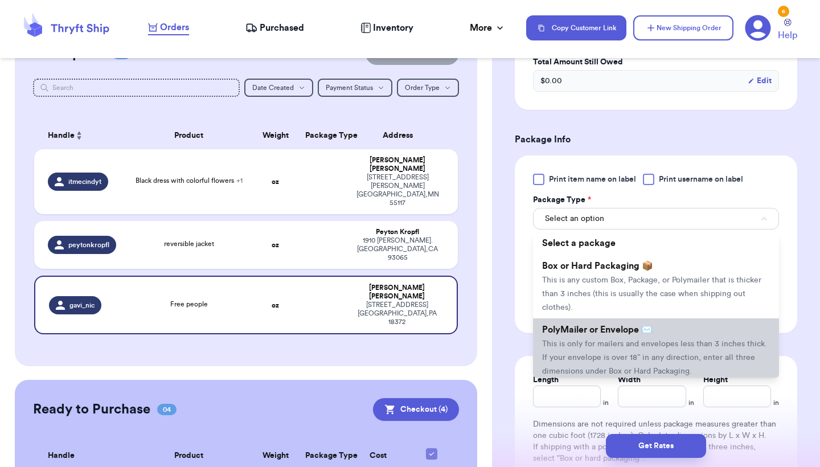
click at [617, 325] on span "PolyMailer or Envelope ✉️" at bounding box center [597, 329] width 111 height 9
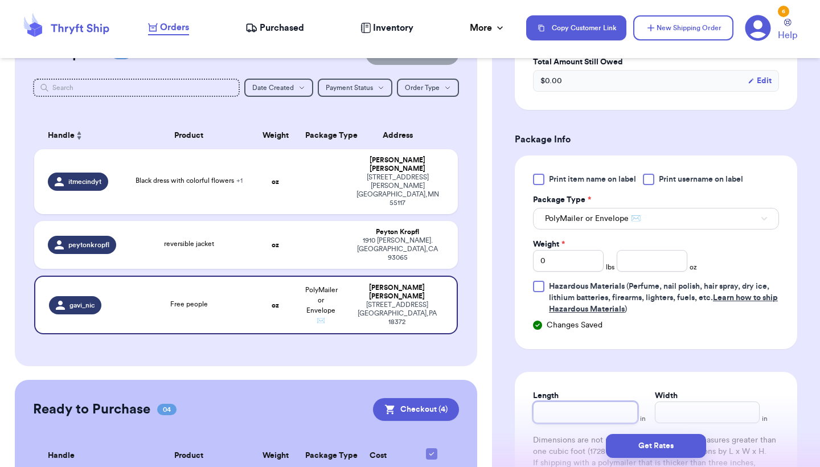
click at [592, 402] on input "Length" at bounding box center [585, 413] width 105 height 22
type input "1"
type input "19"
type input "2"
type input "20"
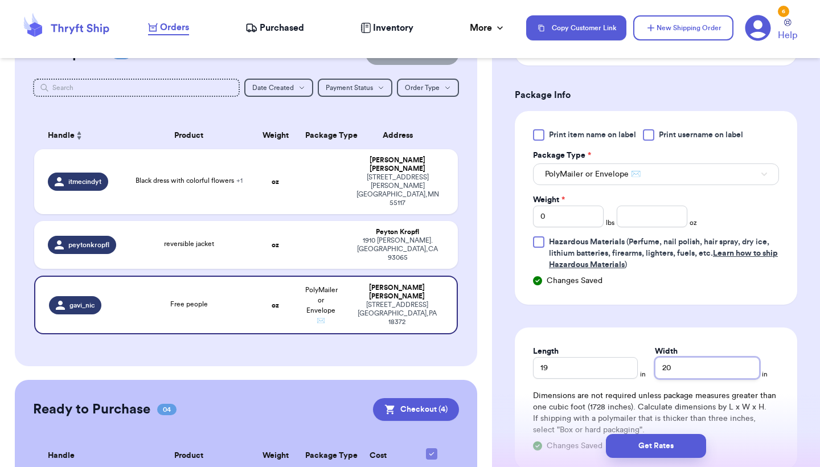
scroll to position [474, 0]
type input "20"
click at [600, 205] on input "0" at bounding box center [568, 216] width 71 height 22
type input "5"
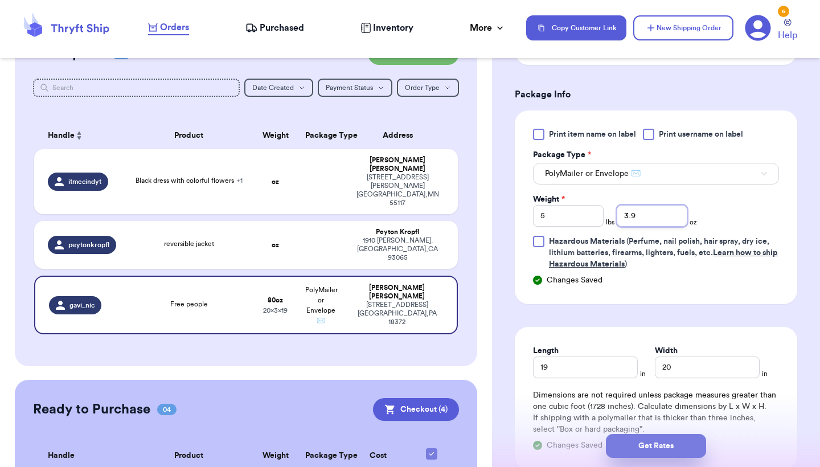
type input "3.9"
click at [661, 440] on button "Get Rates" at bounding box center [656, 446] width 100 height 24
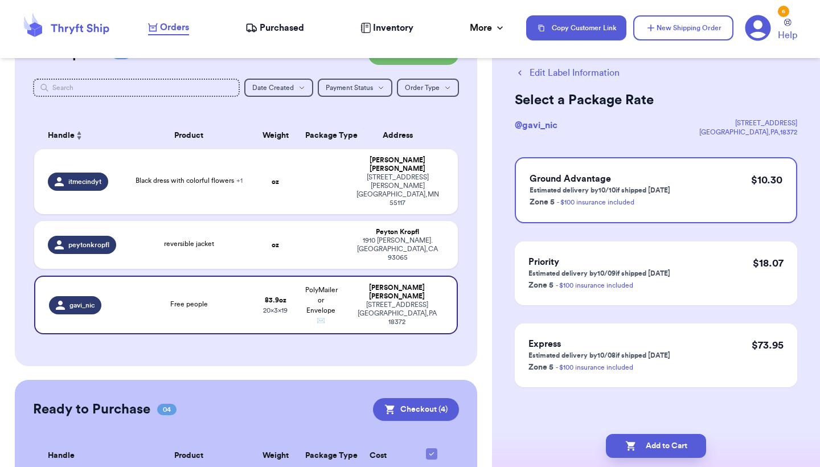
scroll to position [0, 0]
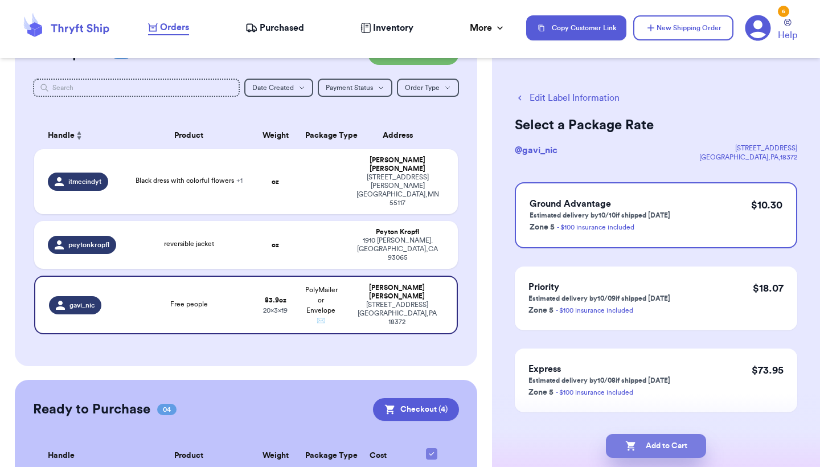
click at [669, 446] on button "Add to Cart" at bounding box center [656, 446] width 100 height 24
checkbox input "true"
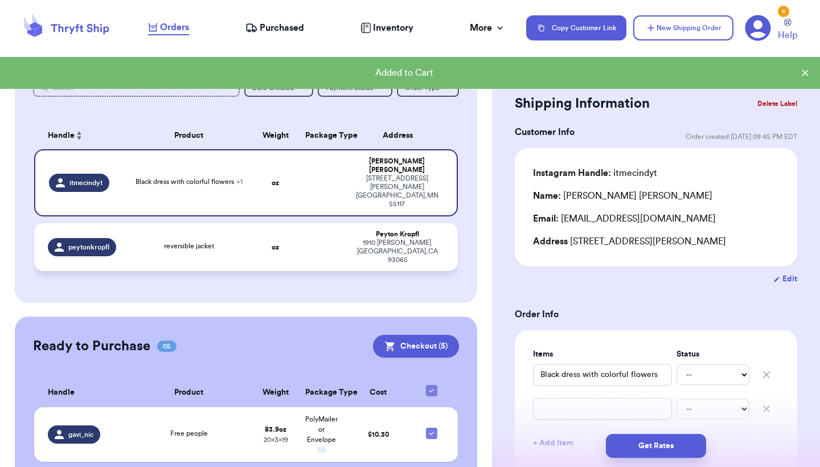
click at [272, 244] on strong "oz" at bounding box center [275, 247] width 7 height 7
type input "reversible jacket"
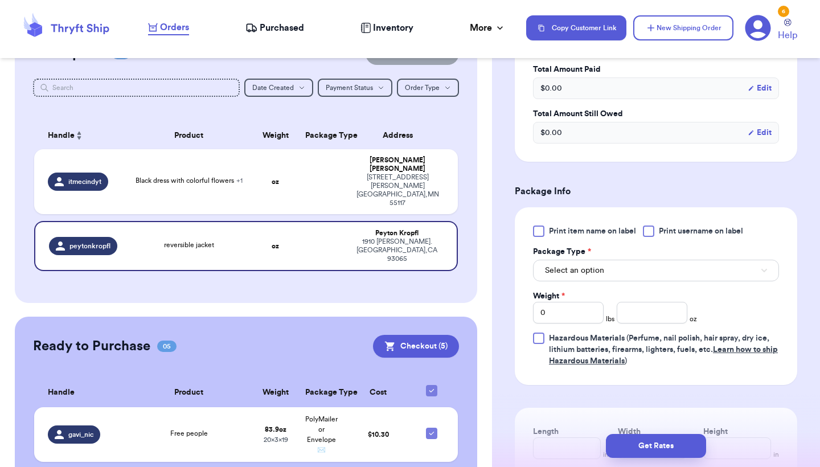
scroll to position [414, 0]
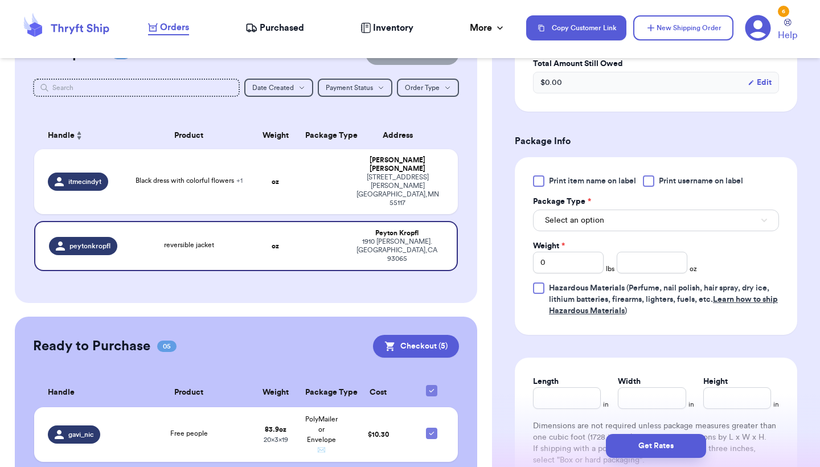
click at [647, 227] on button "Select an option" at bounding box center [656, 221] width 246 height 22
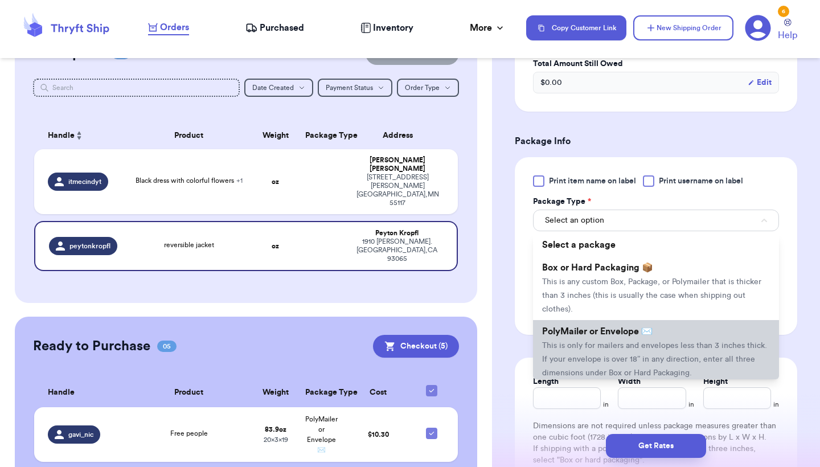
click at [613, 342] on li "PolyMailer or Envelope ✉️ This is only for mailers and envelopes less than 3 in…" at bounding box center [656, 352] width 246 height 64
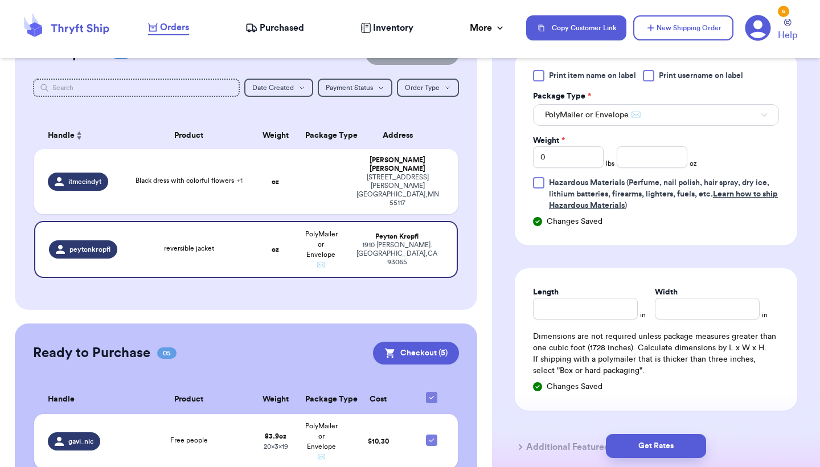
scroll to position [517, 0]
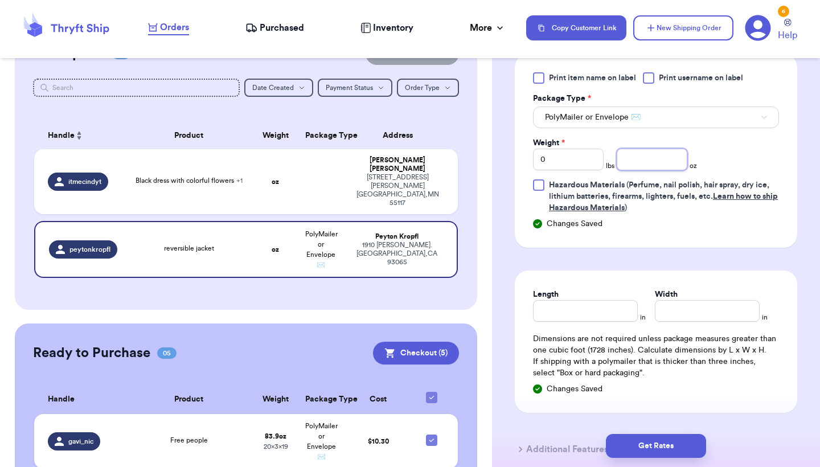
click at [655, 169] on input "number" at bounding box center [652, 160] width 71 height 22
type input "12.6"
click at [600, 317] on input "Length" at bounding box center [585, 311] width 105 height 22
type input "11"
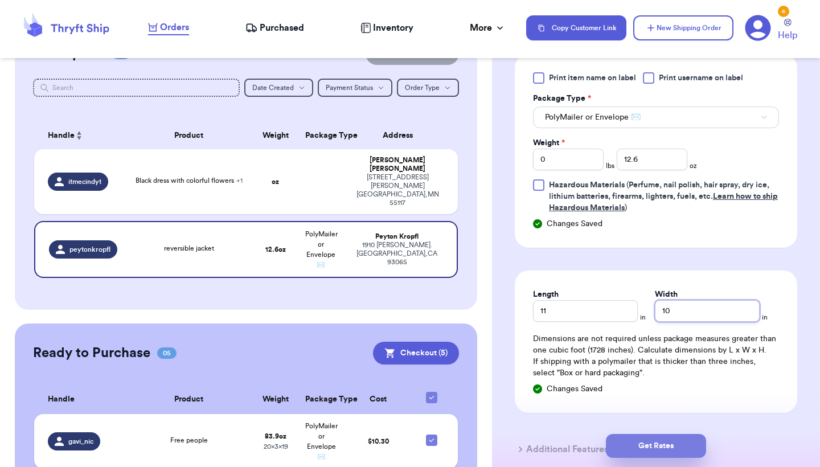
type input "10"
click at [653, 438] on button "Get Rates" at bounding box center [656, 446] width 100 height 24
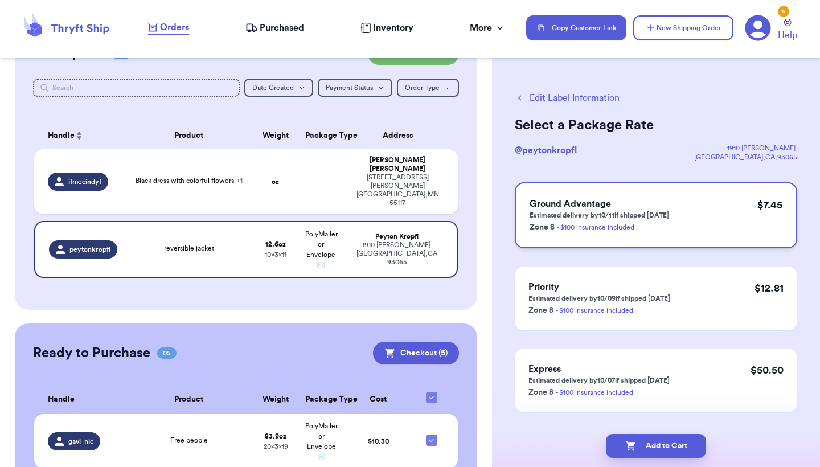
click at [752, 221] on div "Ground Advantage Estimated delivery by 10/11 if shipped [DATE] Zone 8 - $100 in…" at bounding box center [656, 215] width 283 height 66
click at [692, 442] on button "Add to Cart" at bounding box center [656, 446] width 100 height 24
checkbox input "true"
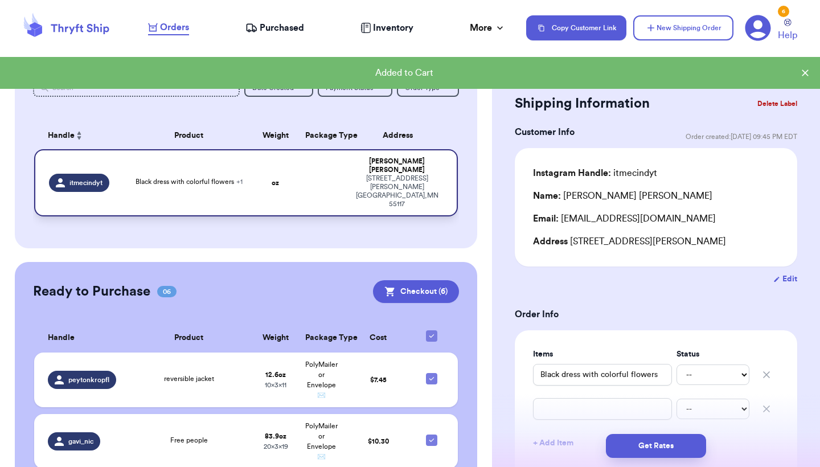
click at [353, 175] on div "[STREET_ADDRESS][PERSON_NAME]" at bounding box center [397, 191] width 92 height 34
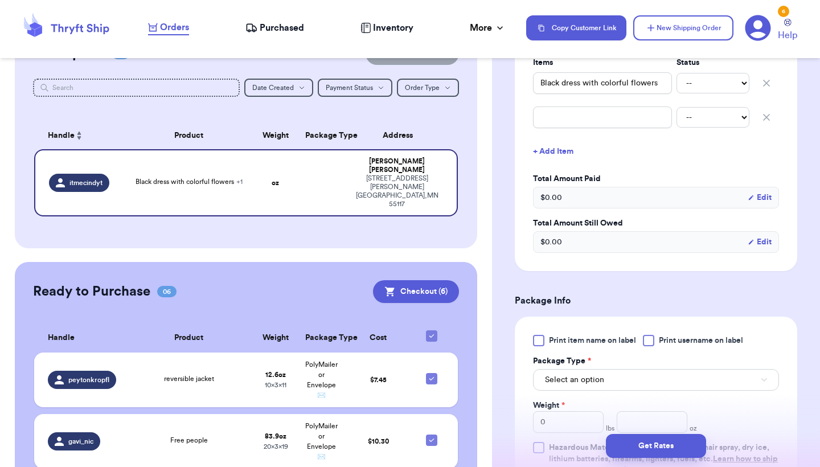
scroll to position [346, 0]
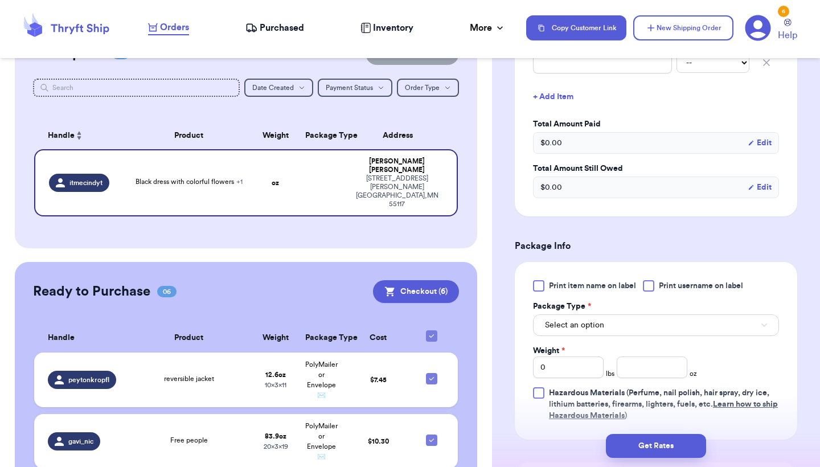
click at [598, 335] on button "Select an option" at bounding box center [656, 325] width 246 height 22
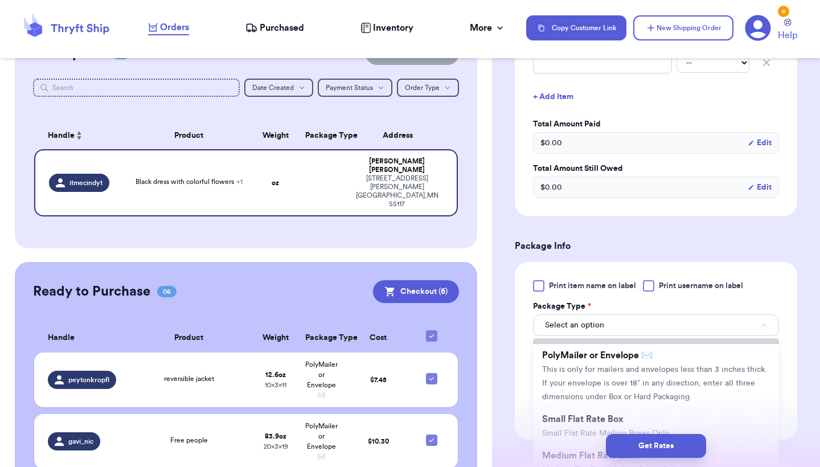
scroll to position [87, 0]
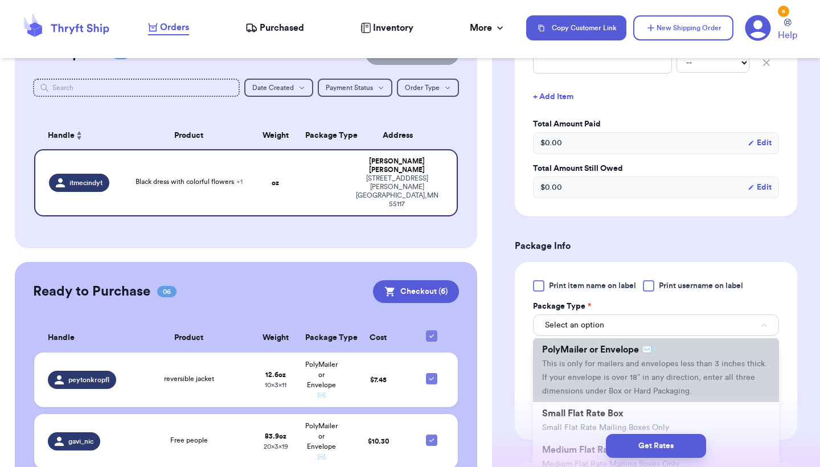
click at [632, 359] on li "PolyMailer or Envelope ✉️ This is only for mailers and envelopes less than 3 in…" at bounding box center [656, 370] width 246 height 64
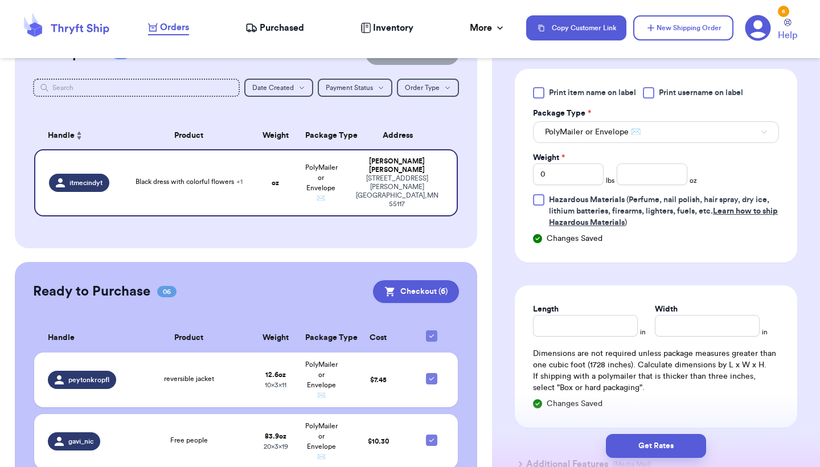
scroll to position [615, 0]
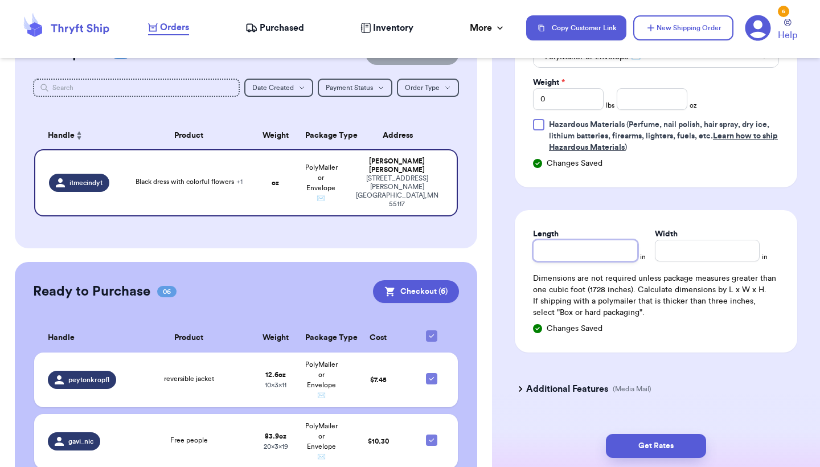
click at [586, 250] on input "Length" at bounding box center [585, 251] width 105 height 22
click at [652, 104] on input "number" at bounding box center [652, 99] width 71 height 22
type input "8.9"
click at [583, 247] on input "Length" at bounding box center [585, 251] width 105 height 22
type input "9"
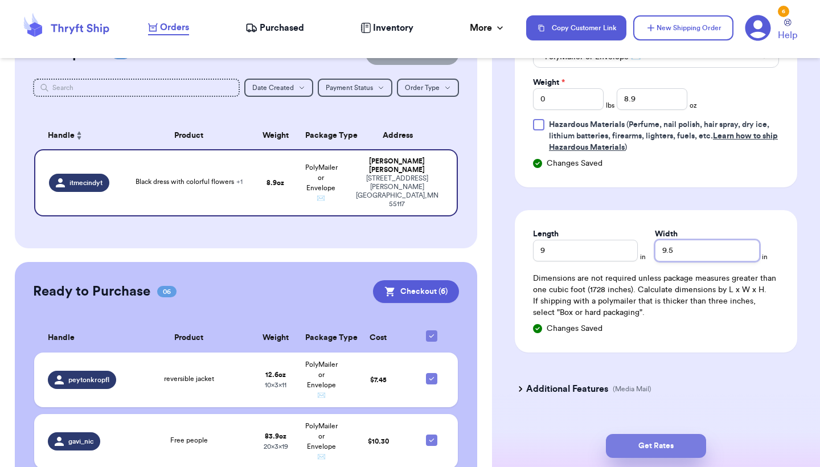
type input "9.5"
click at [641, 436] on button "Get Rates" at bounding box center [656, 446] width 100 height 24
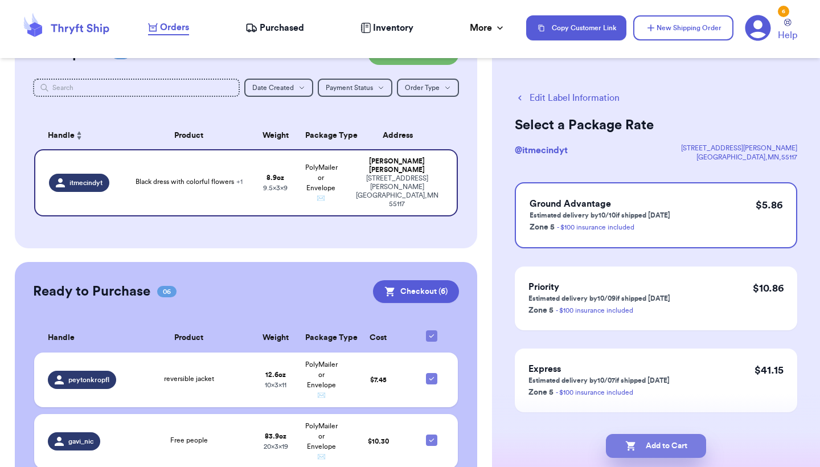
click at [652, 442] on button "Add to Cart" at bounding box center [656, 446] width 100 height 24
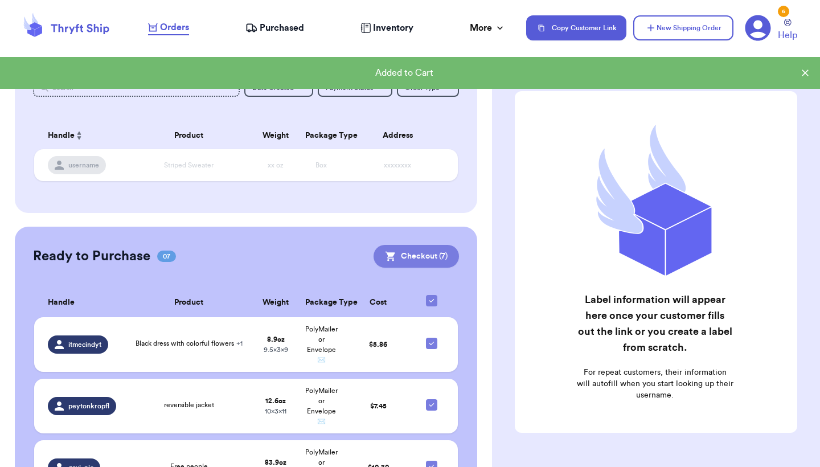
click at [436, 265] on button "Checkout ( 7 )" at bounding box center [416, 256] width 85 height 23
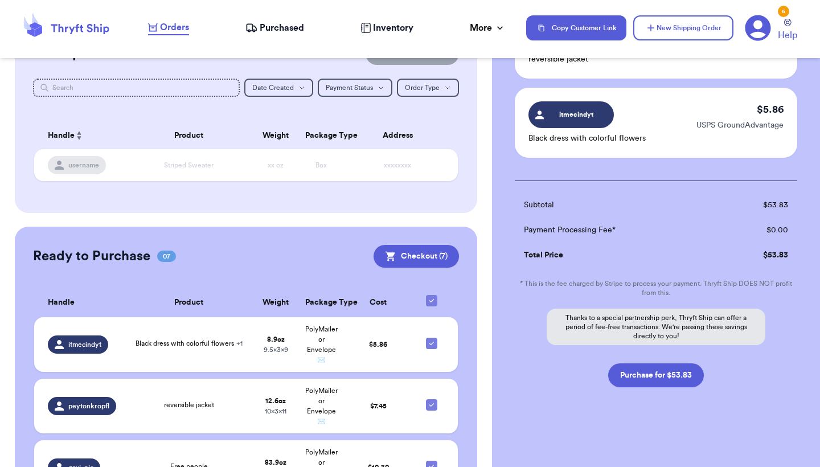
scroll to position [529, 0]
click at [655, 370] on button "Purchase for $53.83" at bounding box center [656, 375] width 96 height 24
checkbox input "false"
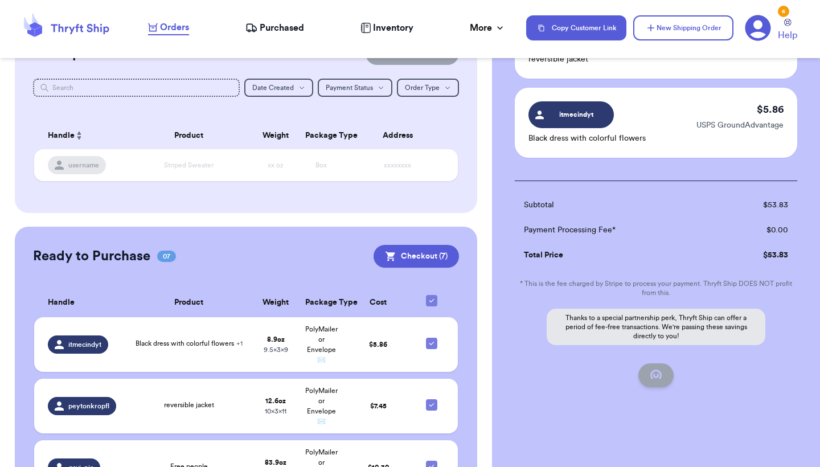
checkbox input "false"
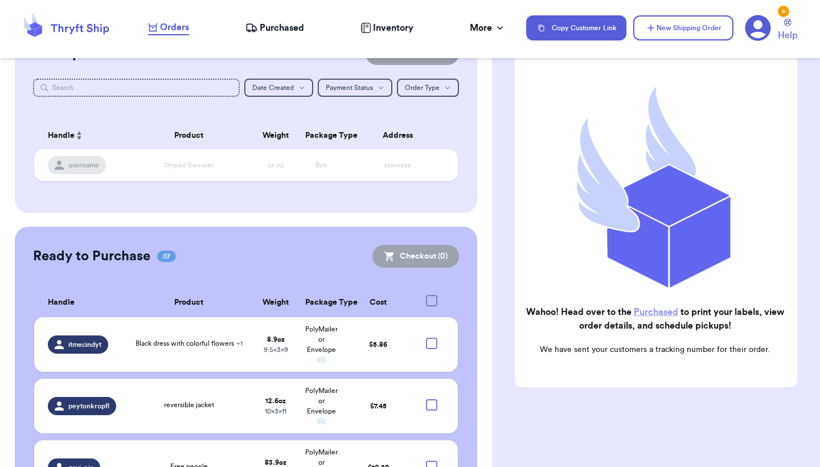
scroll to position [89, 0]
checkbox input "true"
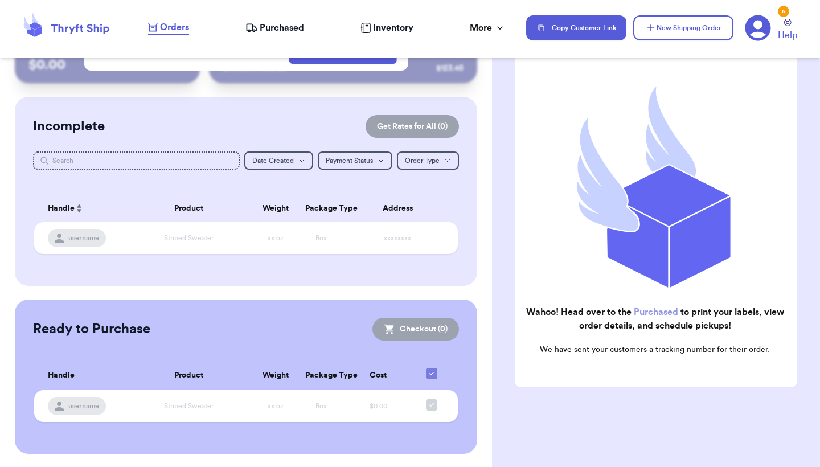
click at [292, 28] on span "Purchased" at bounding box center [282, 28] width 44 height 14
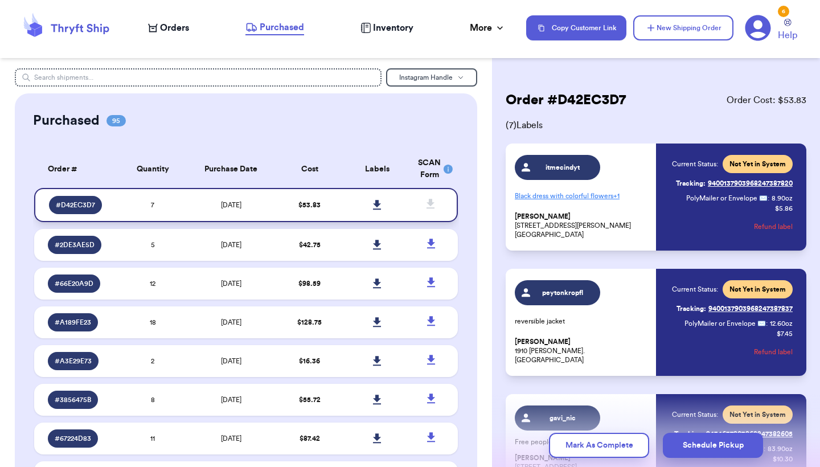
click at [381, 208] on icon at bounding box center [377, 205] width 9 height 10
